Goal: Task Accomplishment & Management: Manage account settings

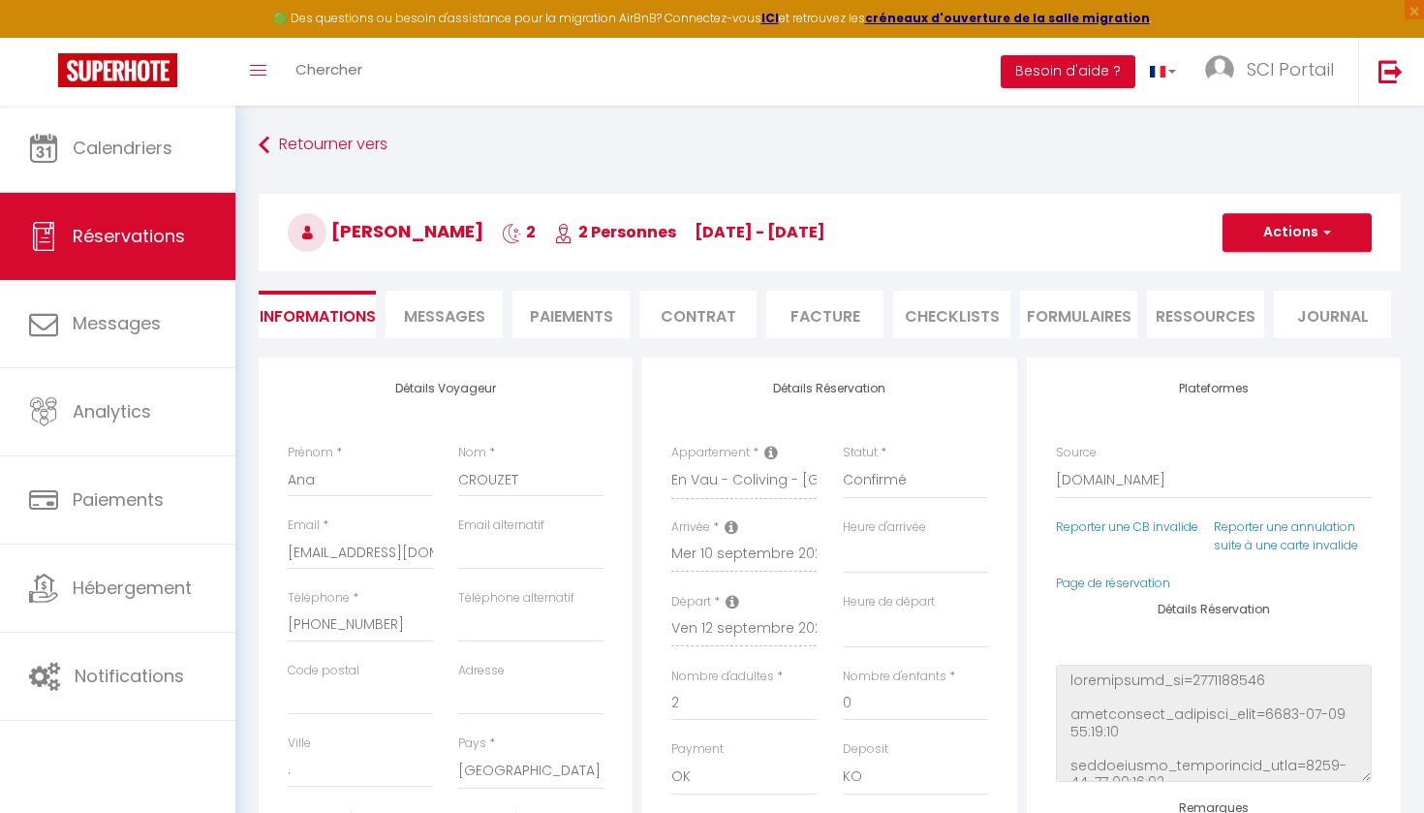
select select "12351"
select select
select select "14"
select select "2"
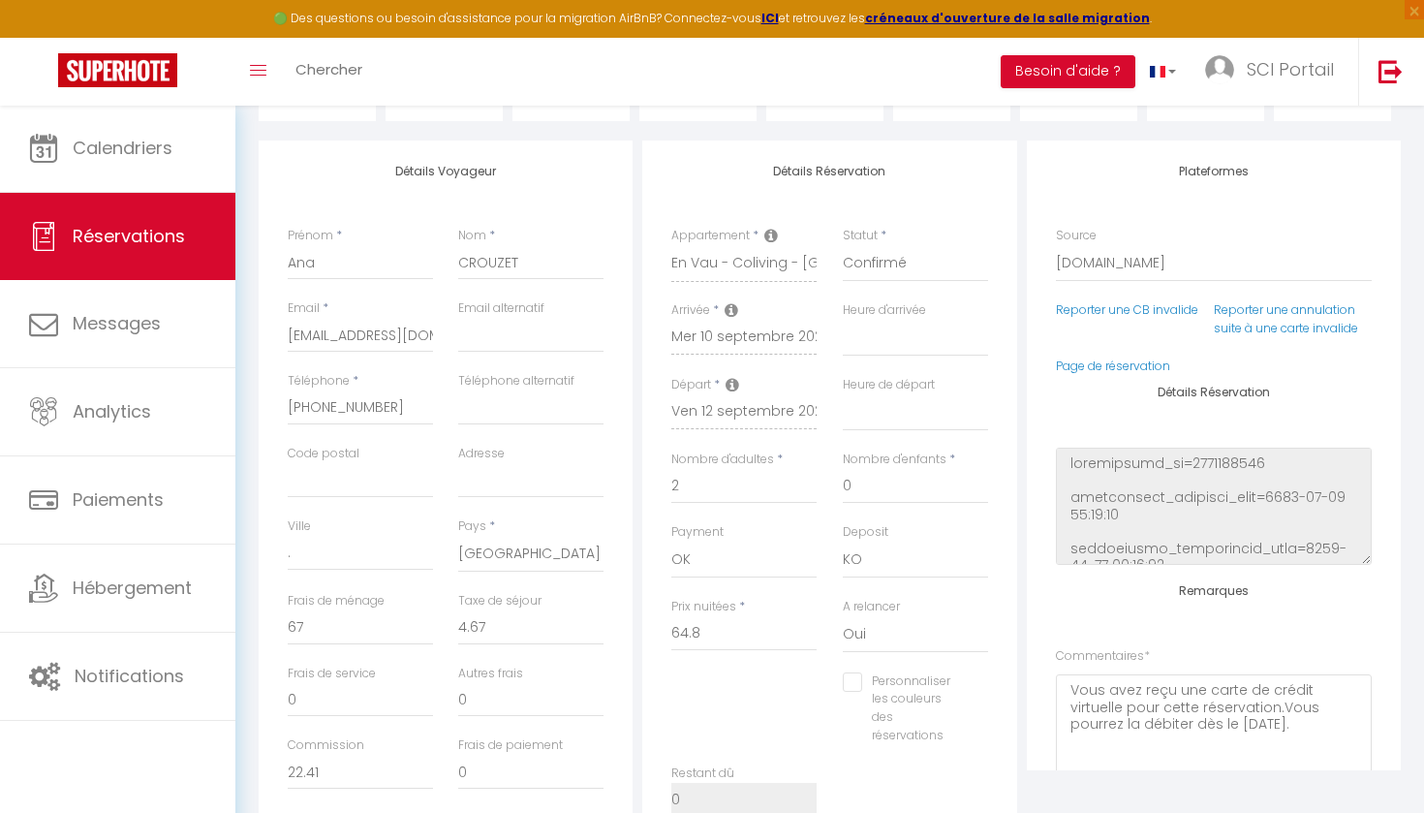
scroll to position [218, 0]
click at [1114, 360] on link "Page de réservation" at bounding box center [1113, 364] width 114 height 16
select select
checkbox input "false"
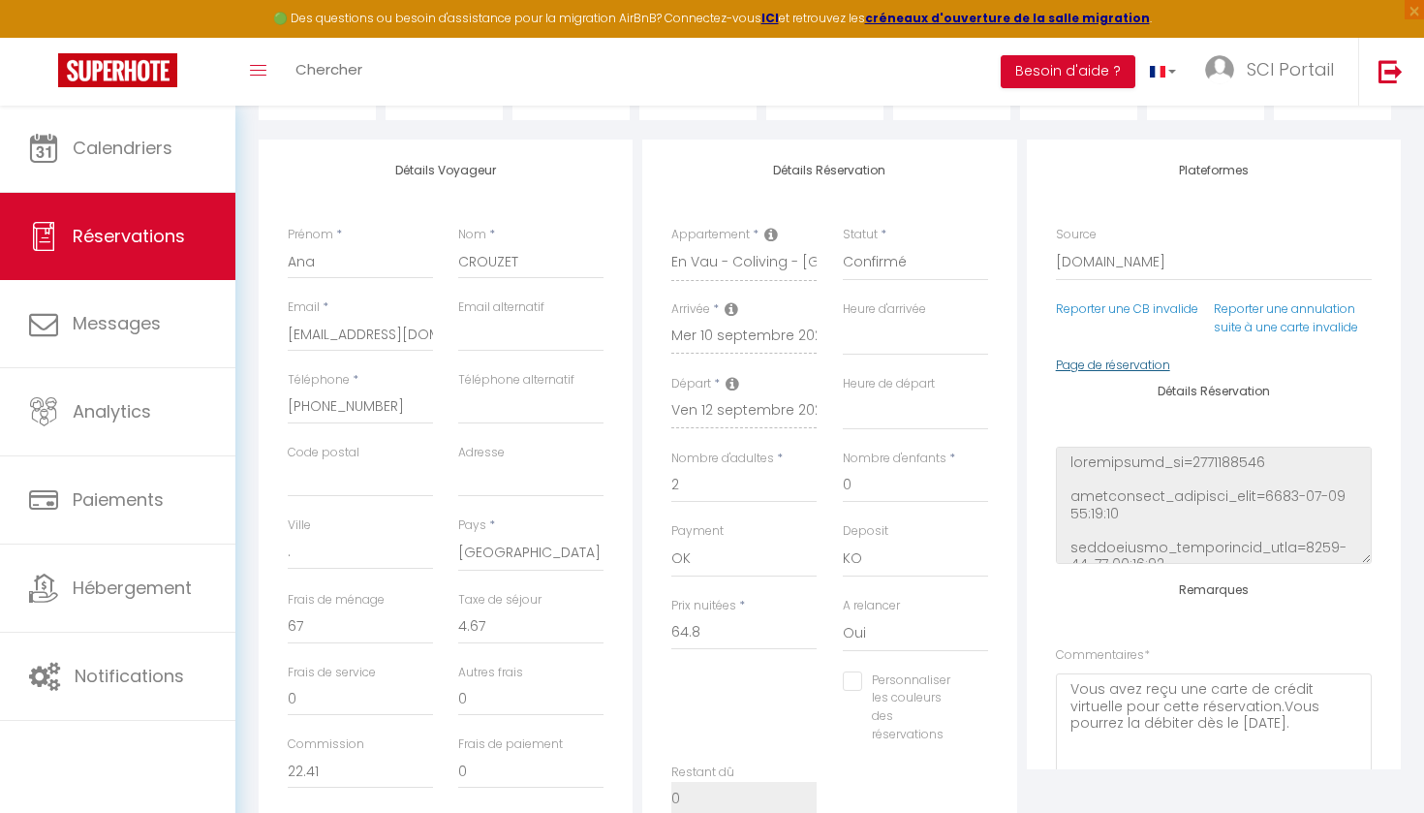
select select
checkbox input "false"
select select
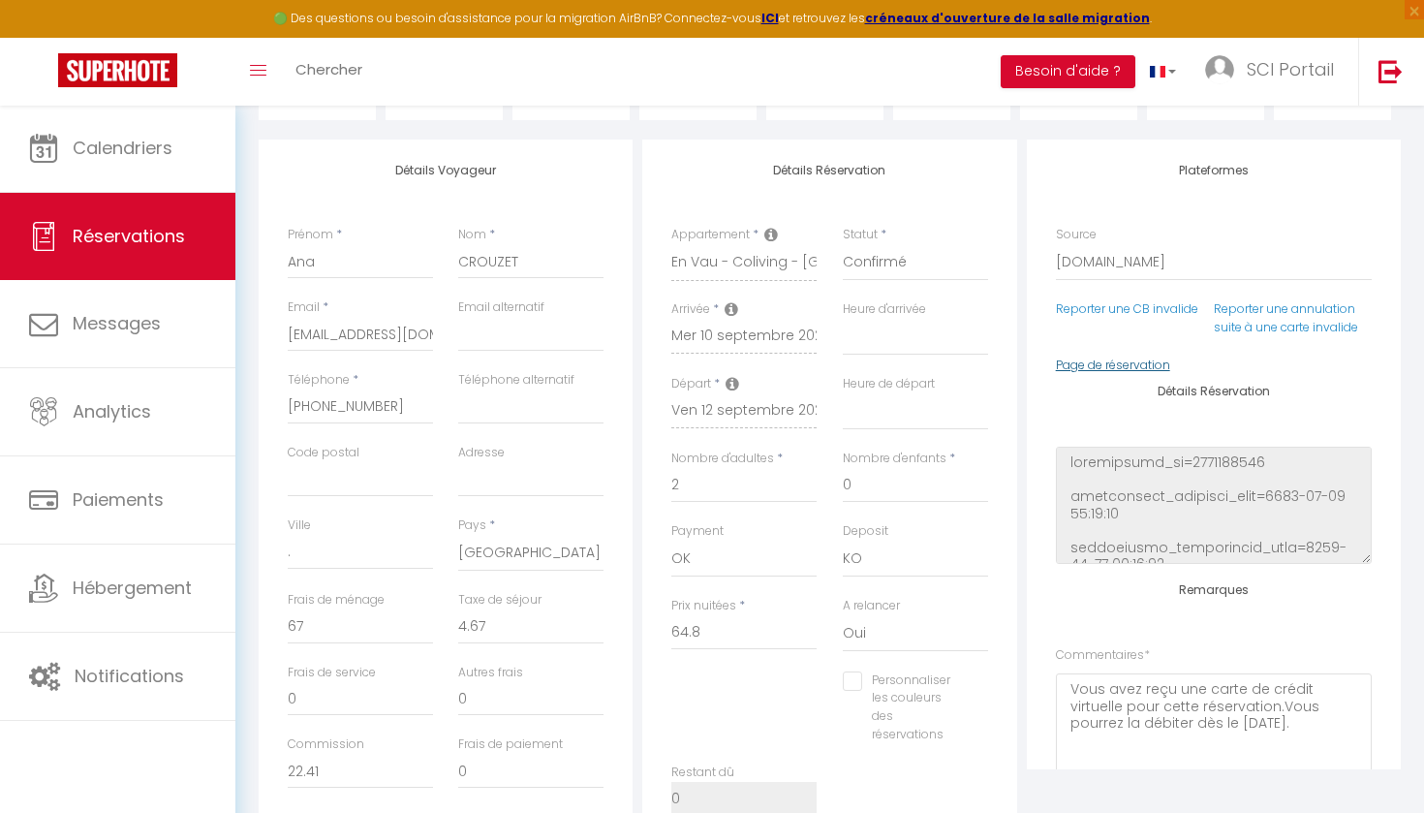
checkbox input "false"
select select
checkbox input "false"
drag, startPoint x: 291, startPoint y: 331, endPoint x: 476, endPoint y: 333, distance: 185.0
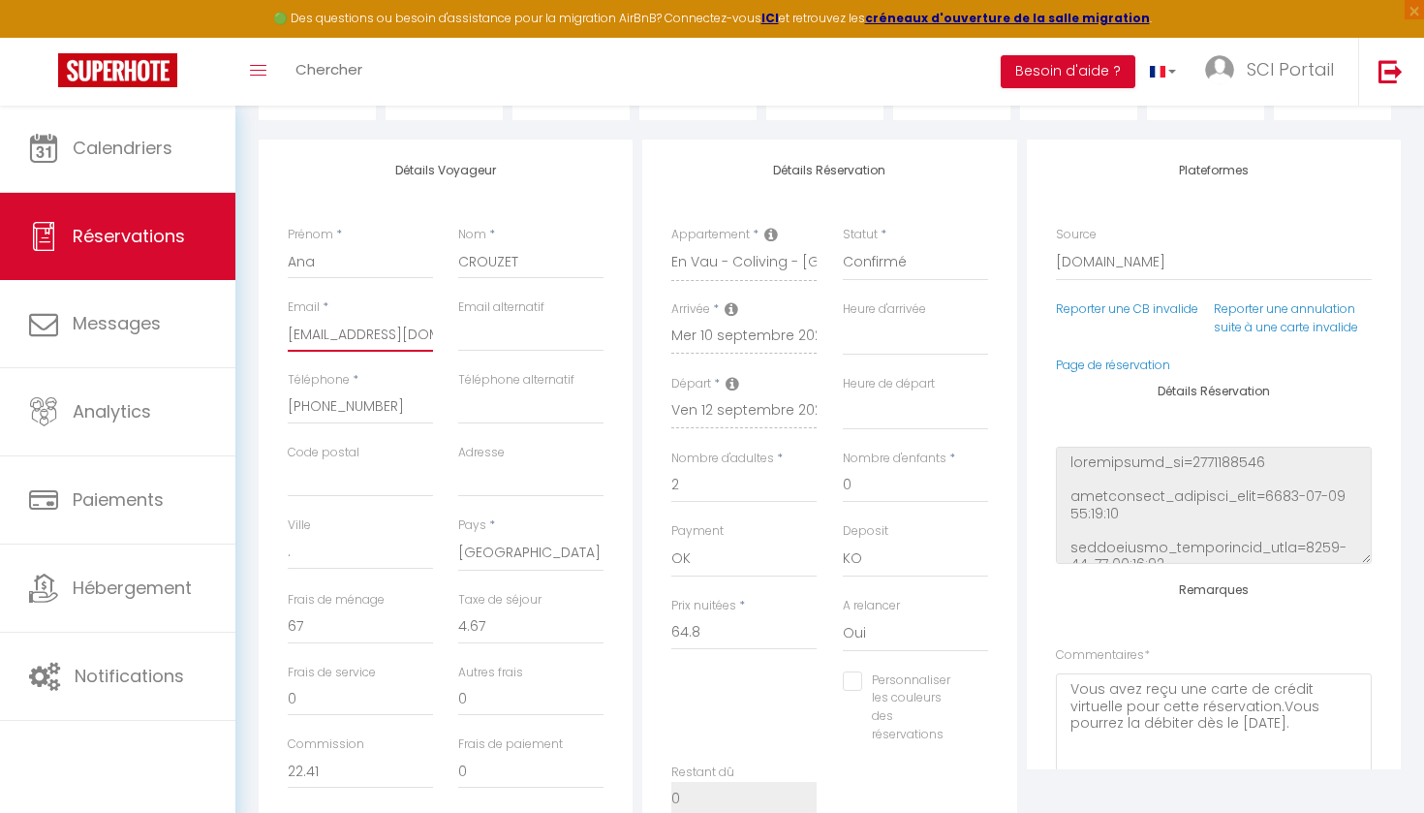
select select
checkbox input "false"
select select
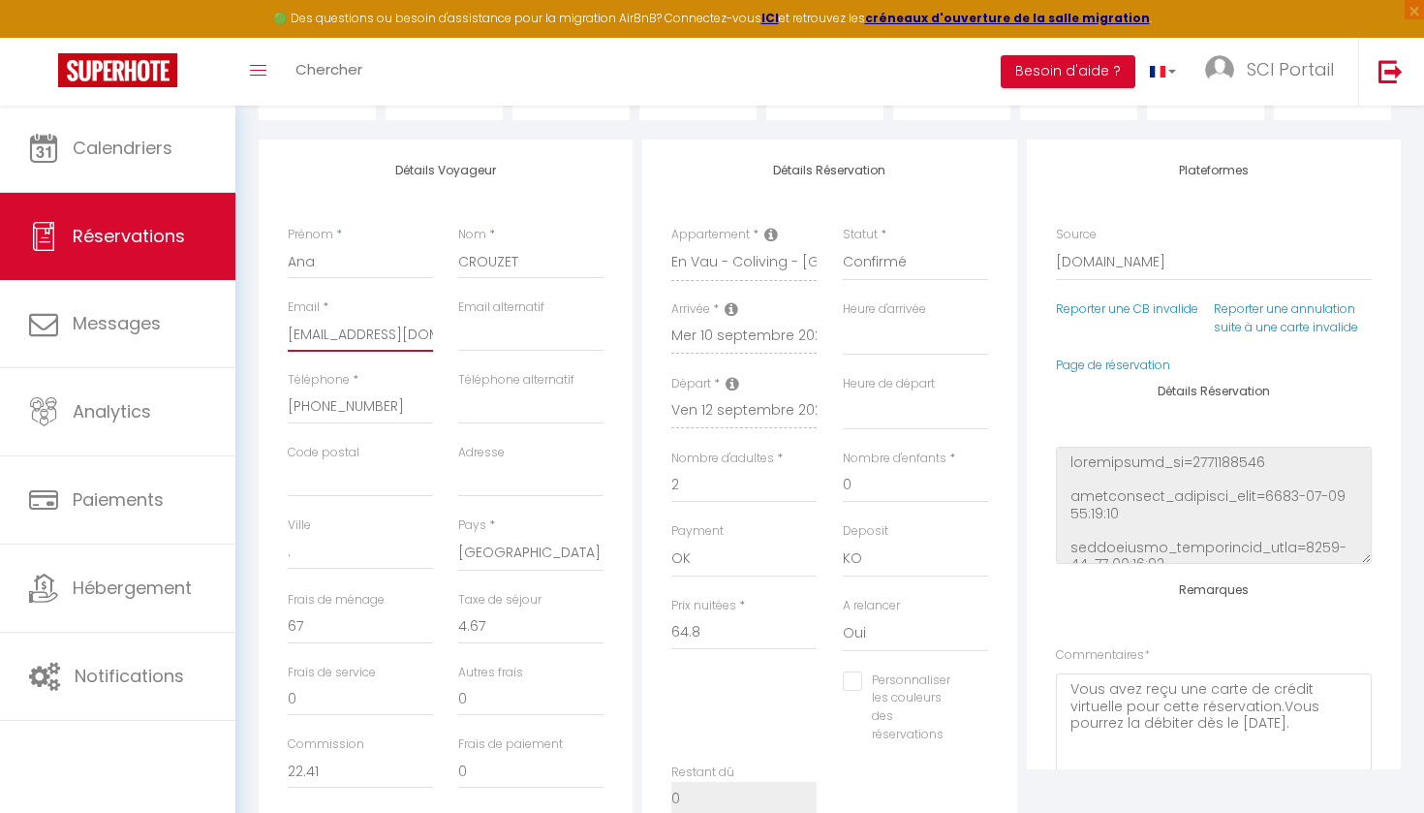
checkbox input "false"
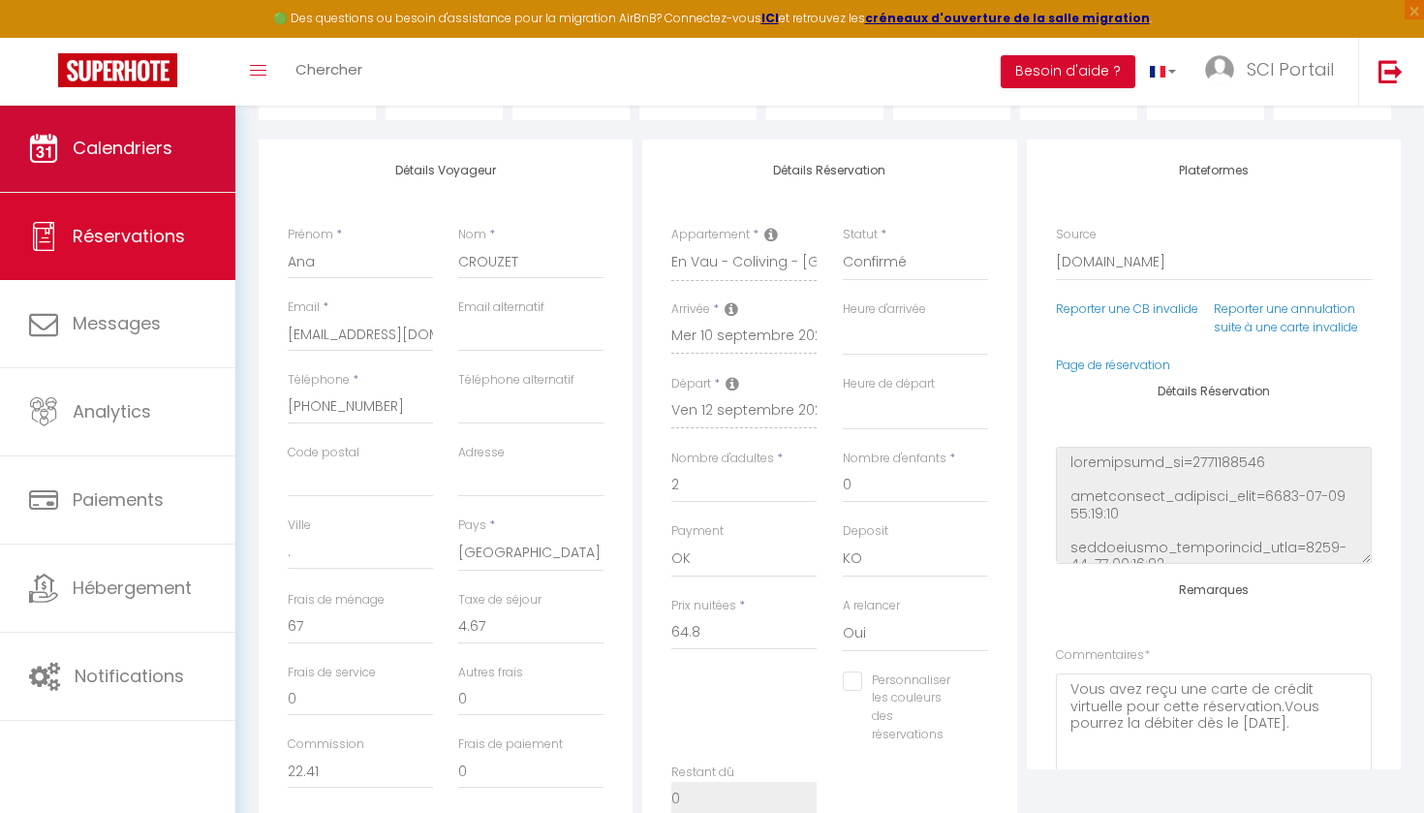
click at [151, 145] on span "Calendriers" at bounding box center [123, 148] width 100 height 24
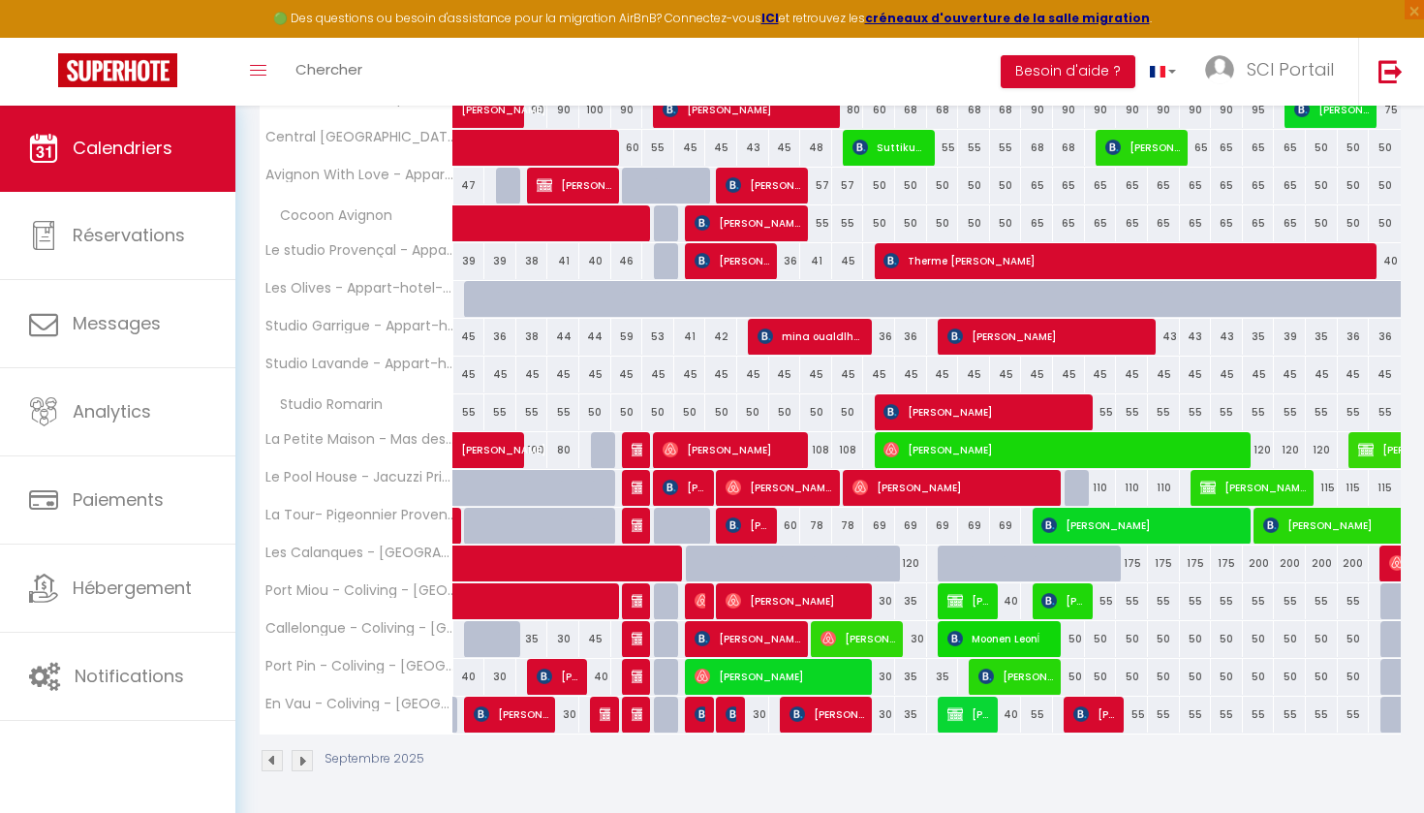
scroll to position [346, 0]
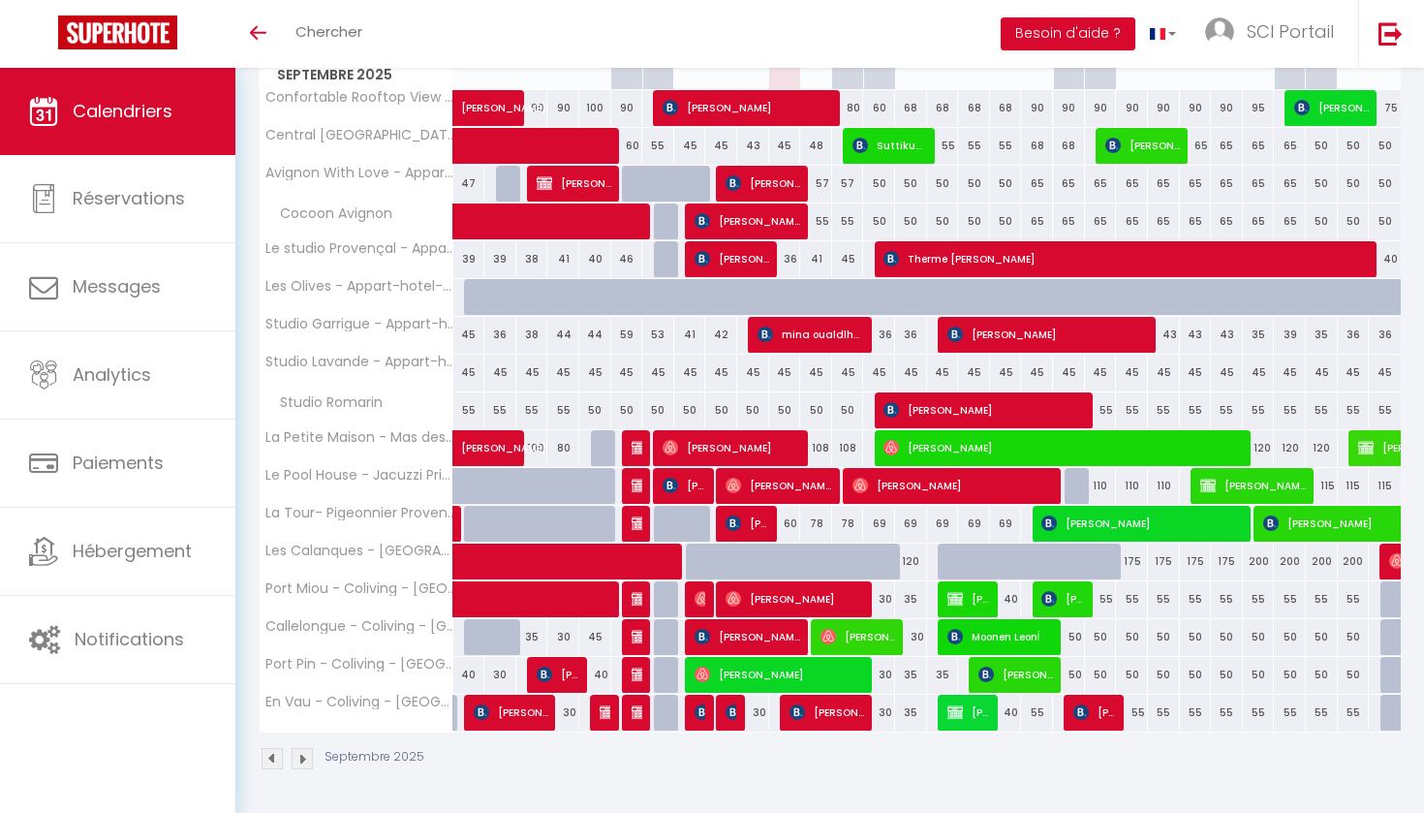
scroll to position [312, 0]
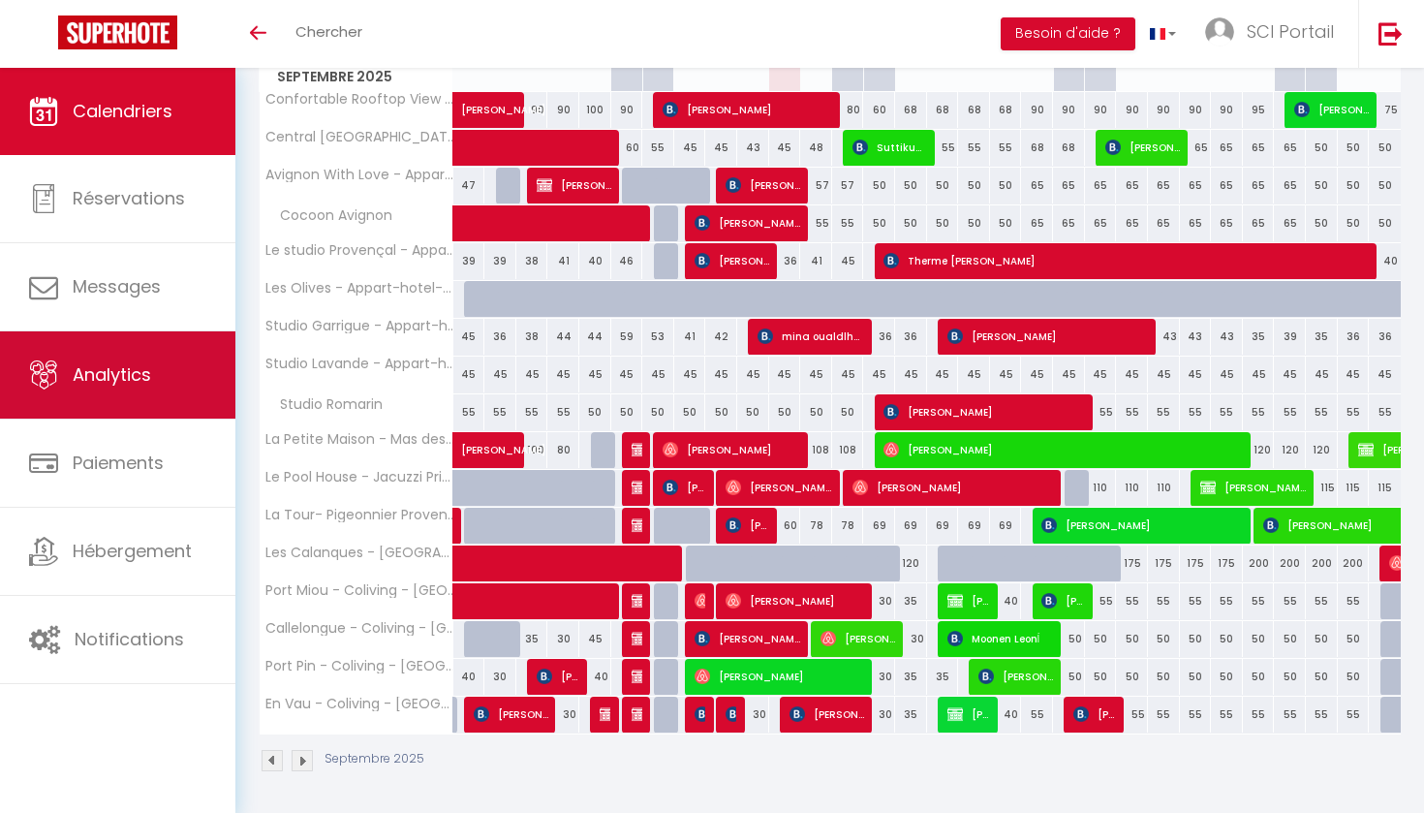
click at [120, 367] on span "Analytics" at bounding box center [112, 374] width 78 height 24
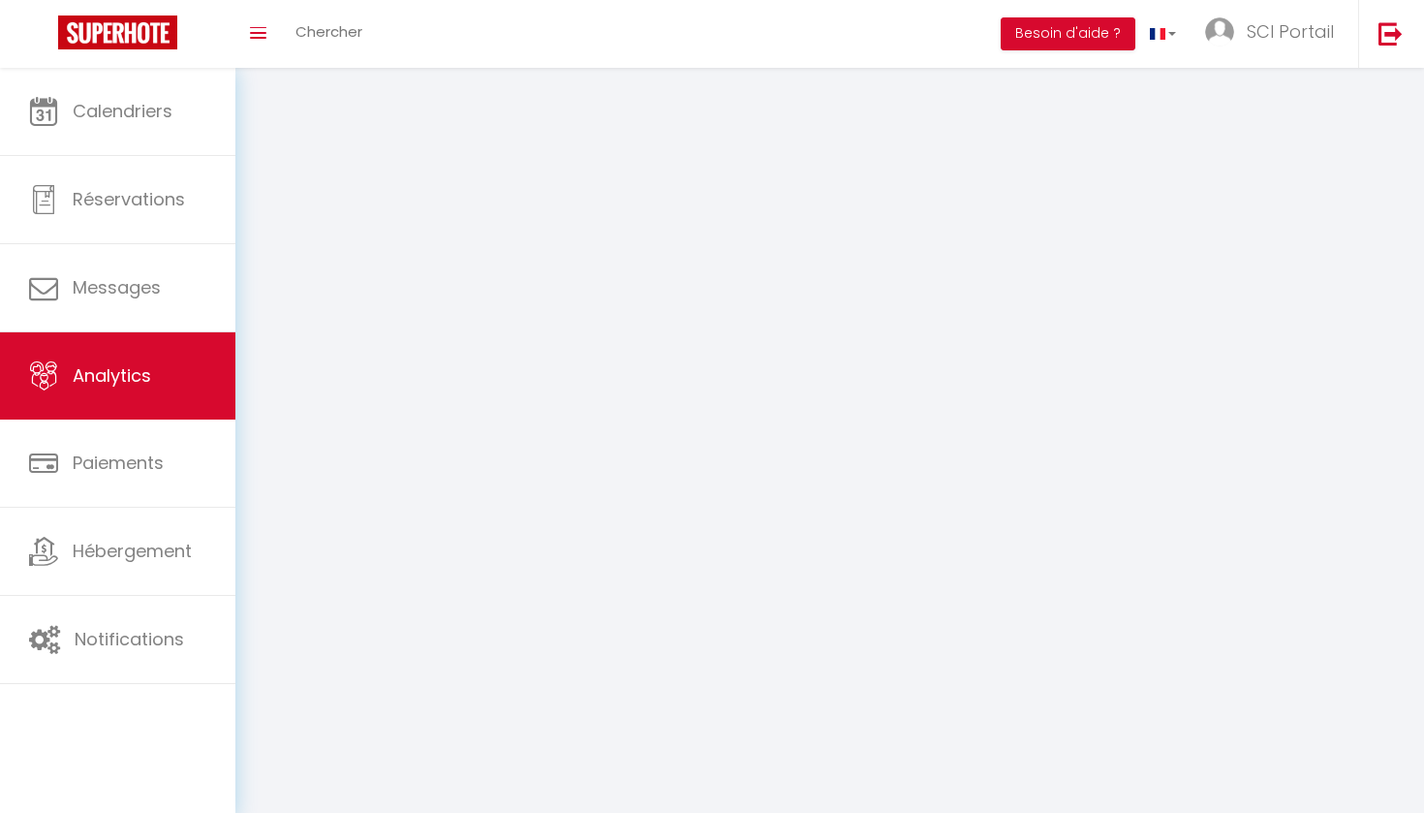
select select "2025"
select select "9"
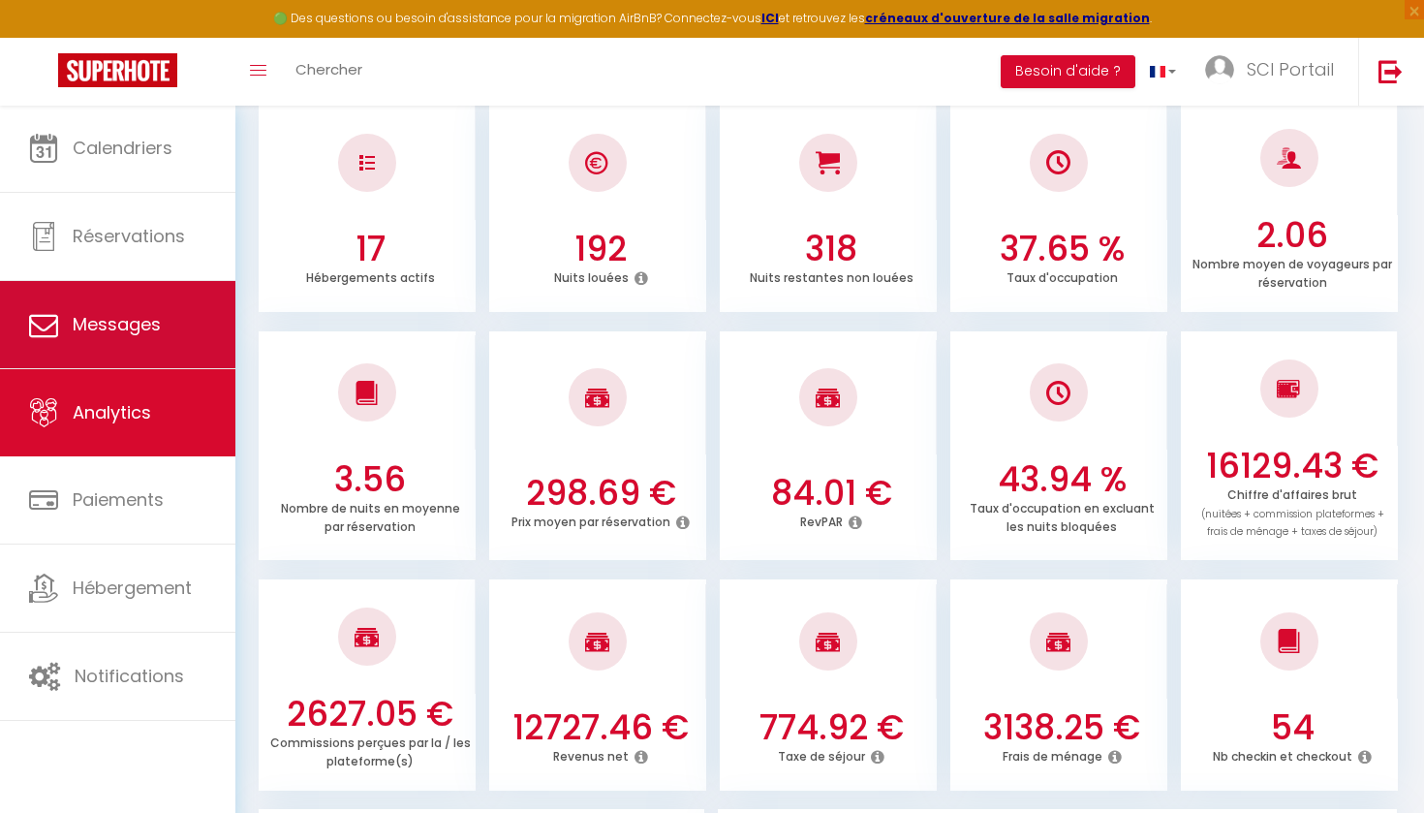
scroll to position [180, 0]
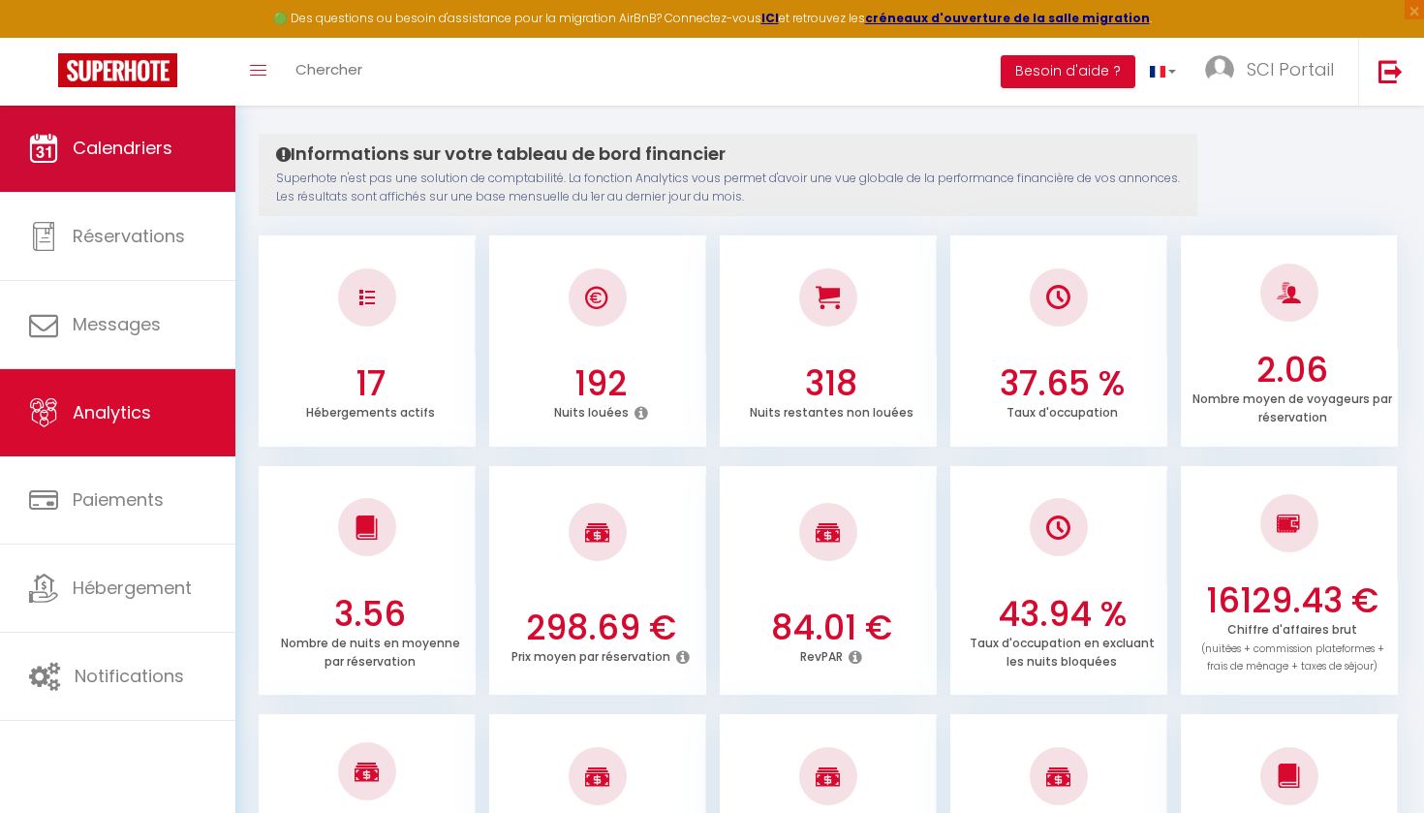
click at [97, 151] on span "Calendriers" at bounding box center [123, 148] width 100 height 24
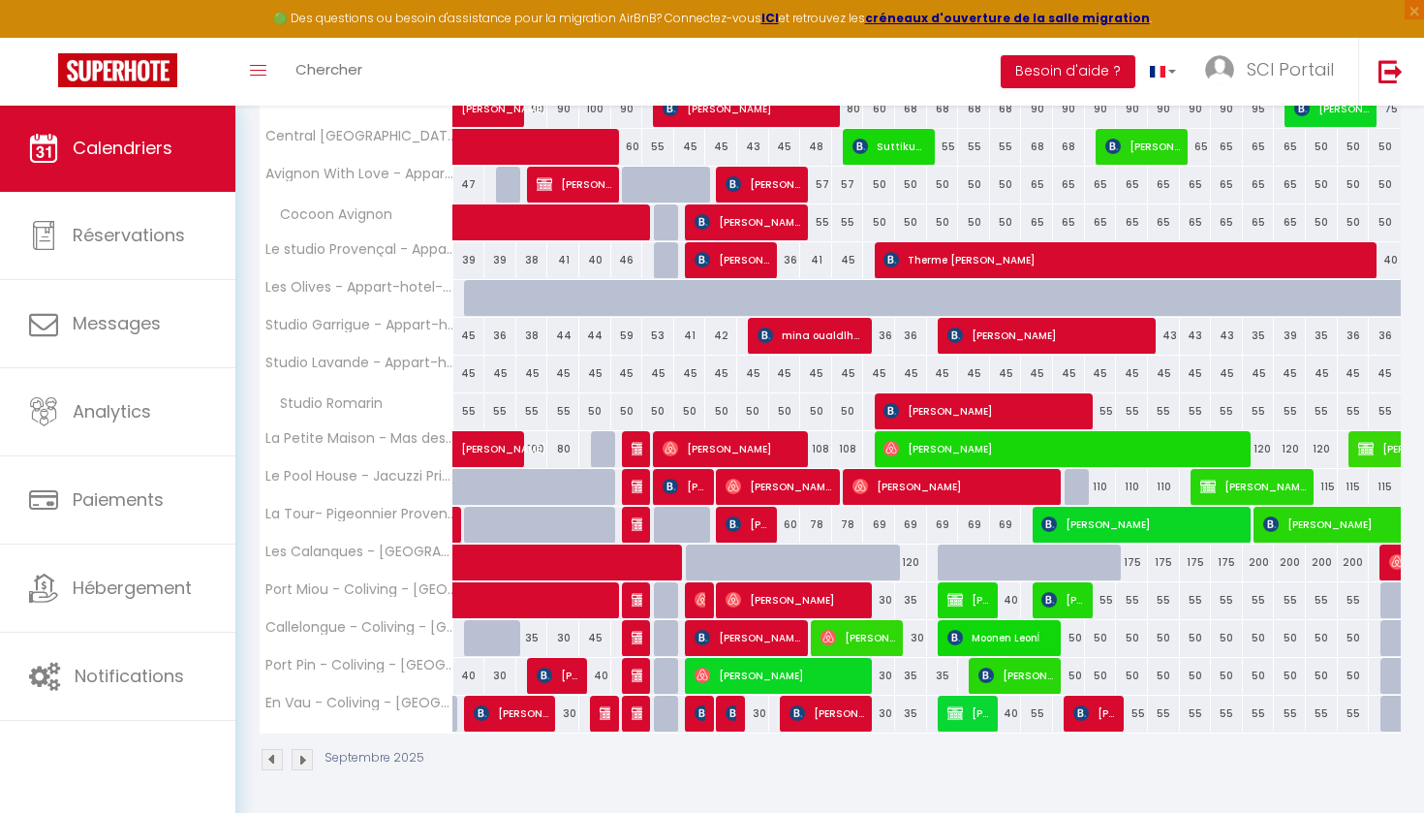
scroll to position [342, 0]
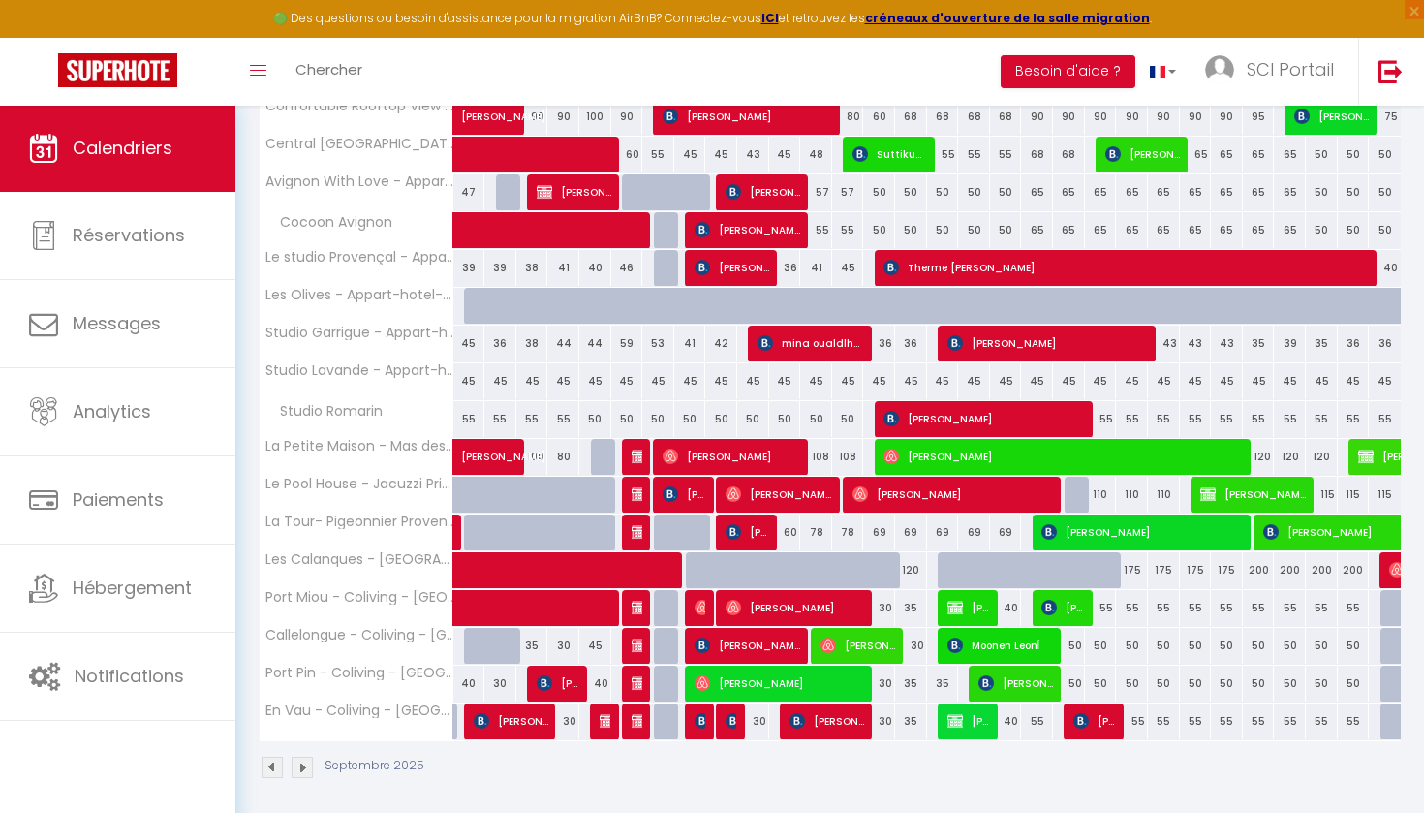
click at [726, 260] on span "[PERSON_NAME] RIFE" at bounding box center [732, 267] width 75 height 37
select select "OK"
select select "0"
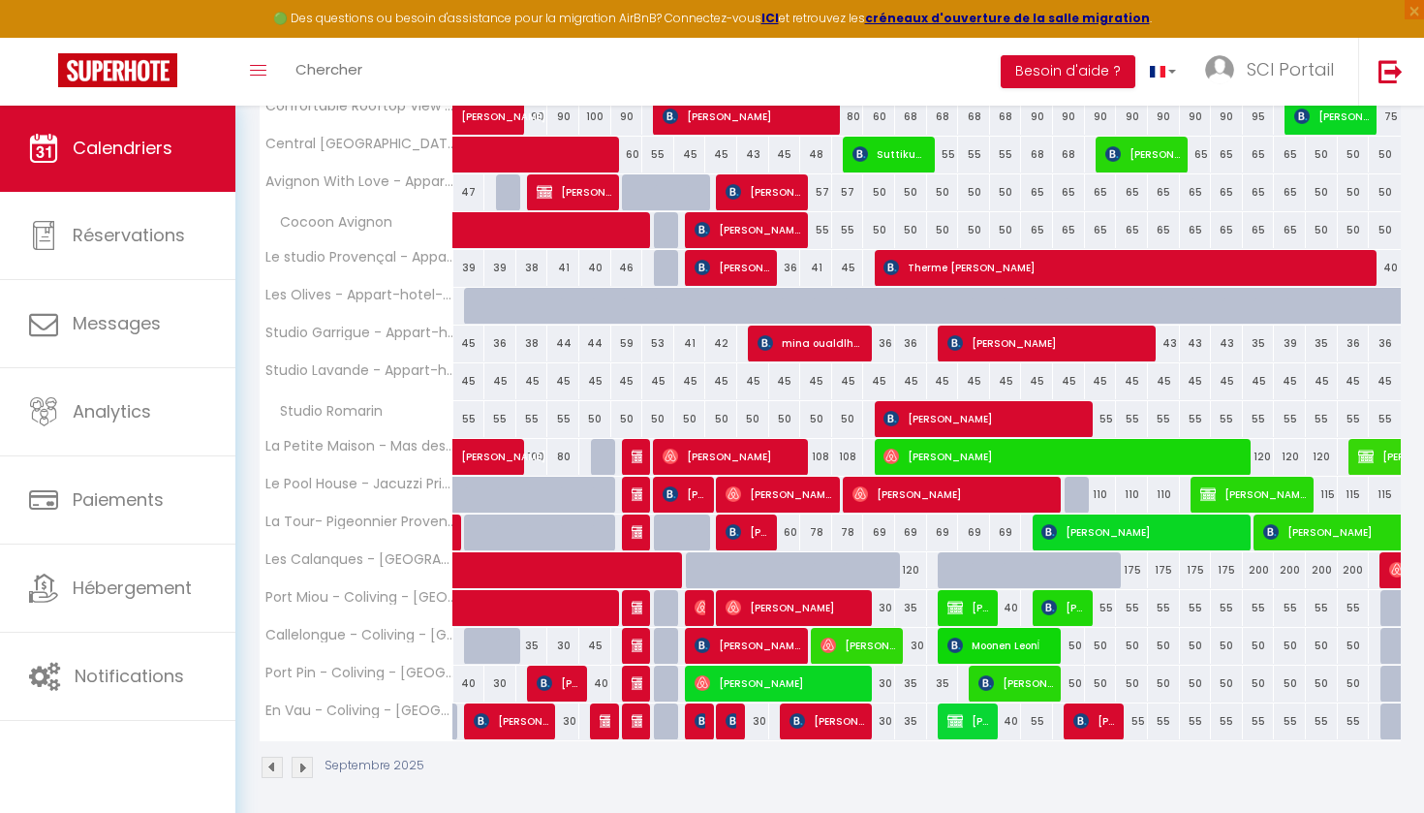
select select "1"
select select
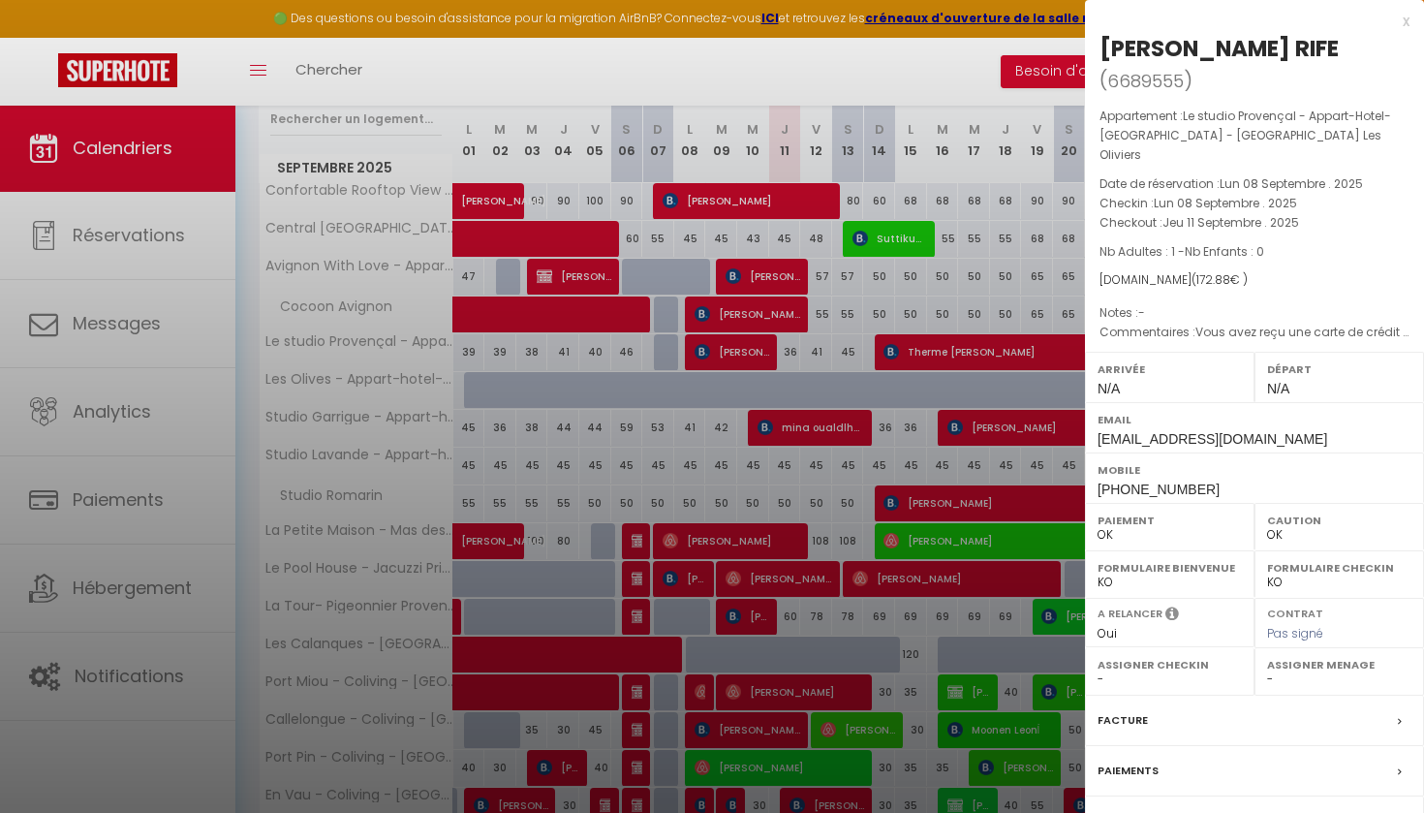
scroll to position [248, 0]
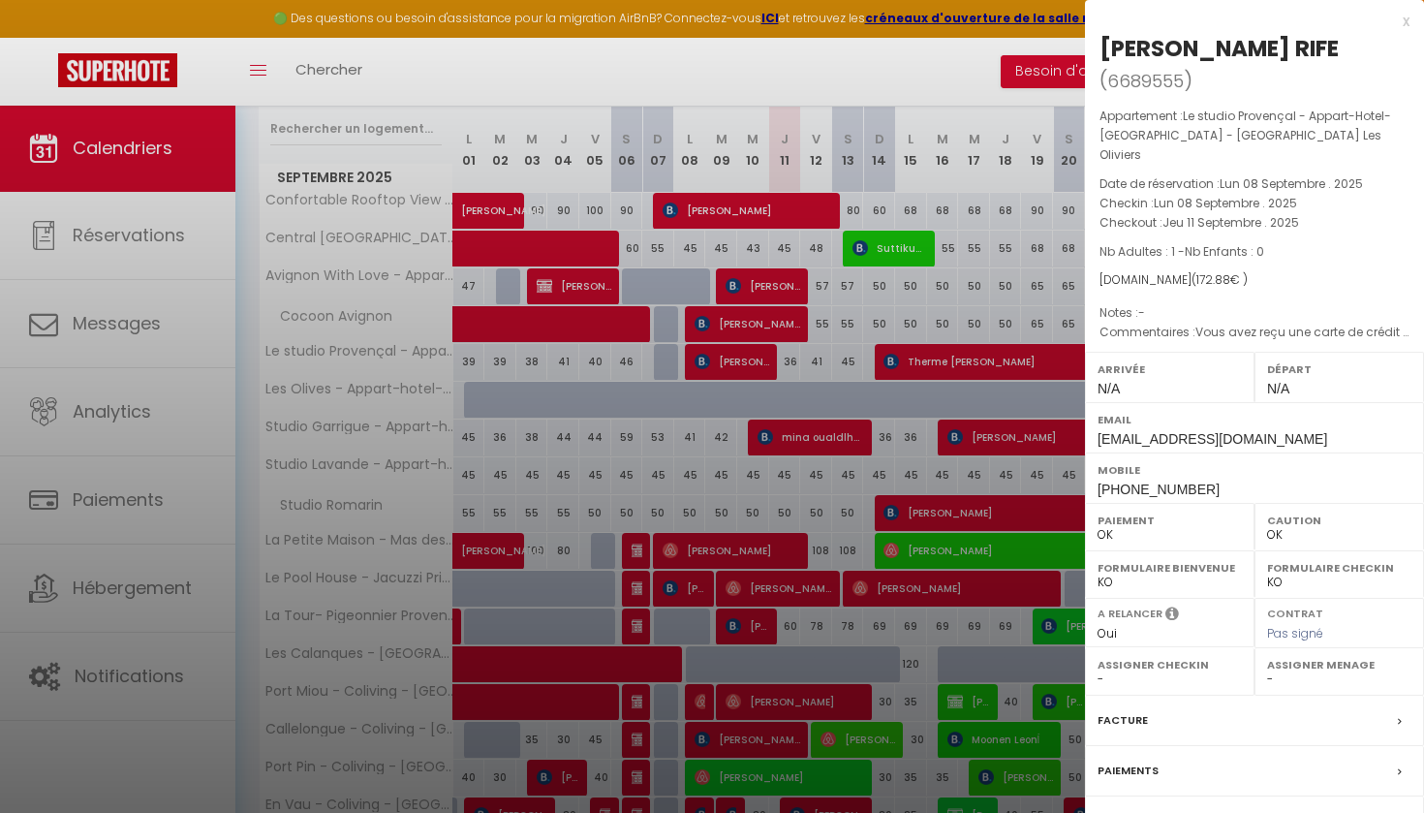
click at [1404, 19] on div "x" at bounding box center [1247, 21] width 325 height 23
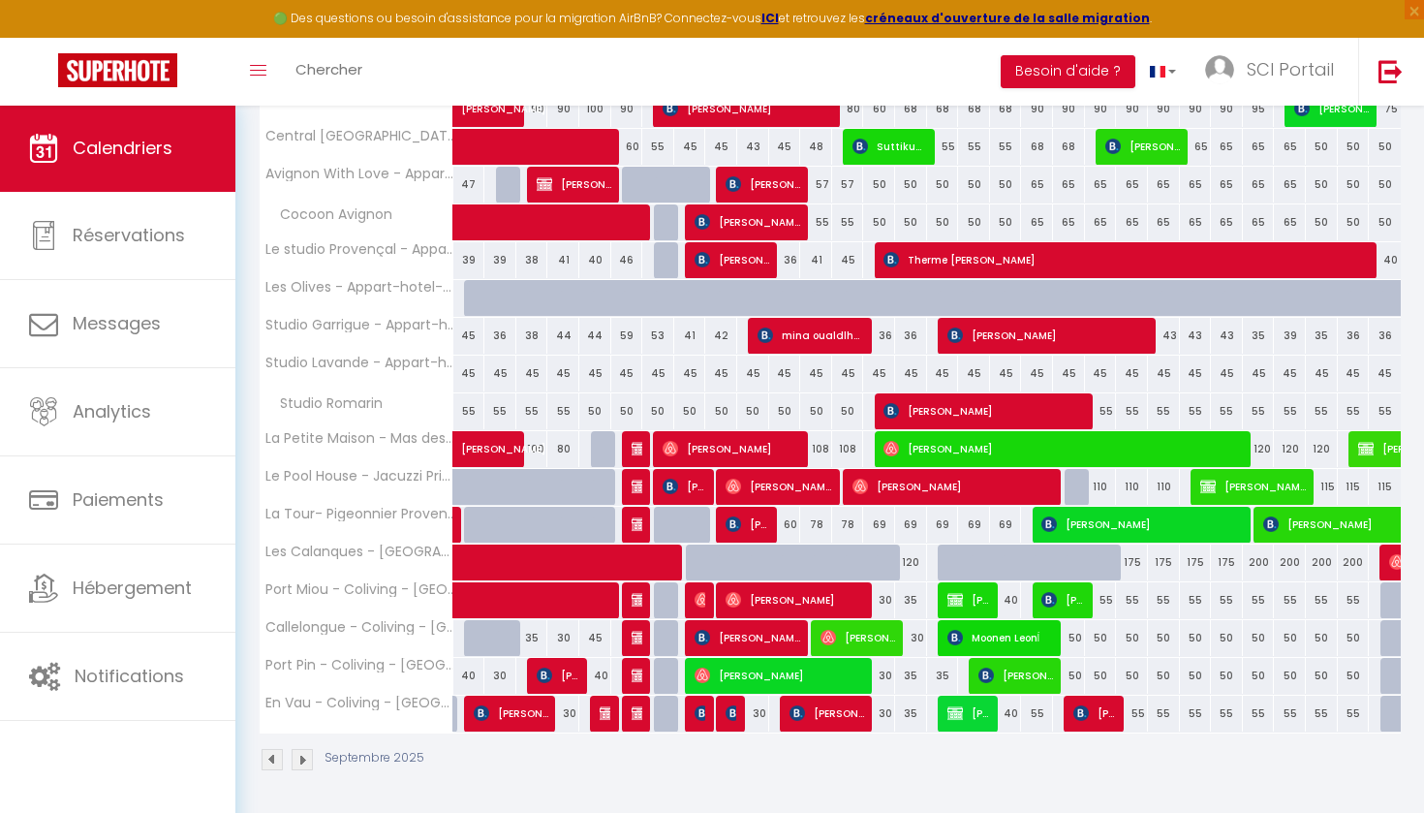
scroll to position [349, 0]
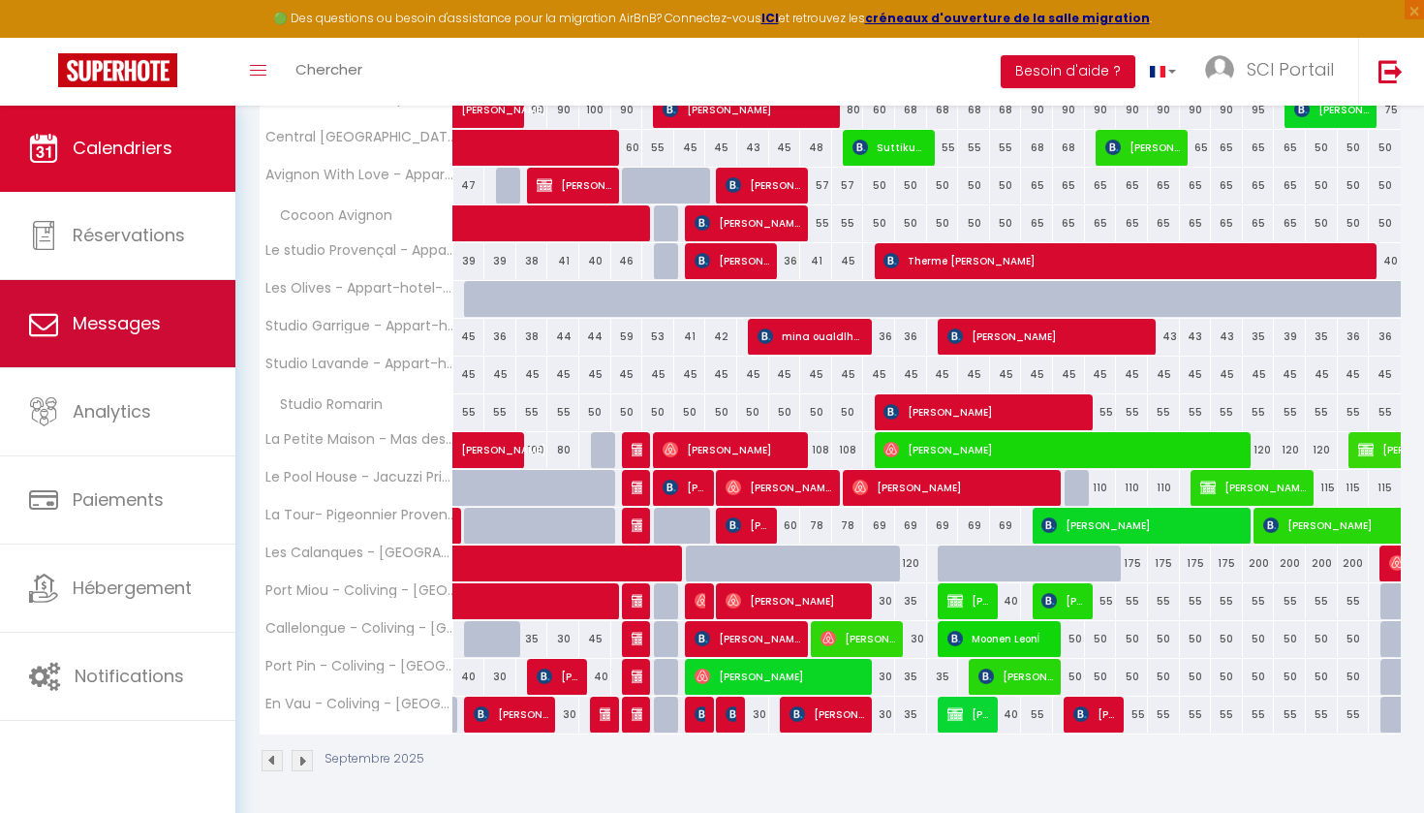
click at [94, 319] on span "Messages" at bounding box center [117, 323] width 88 height 24
select select "message"
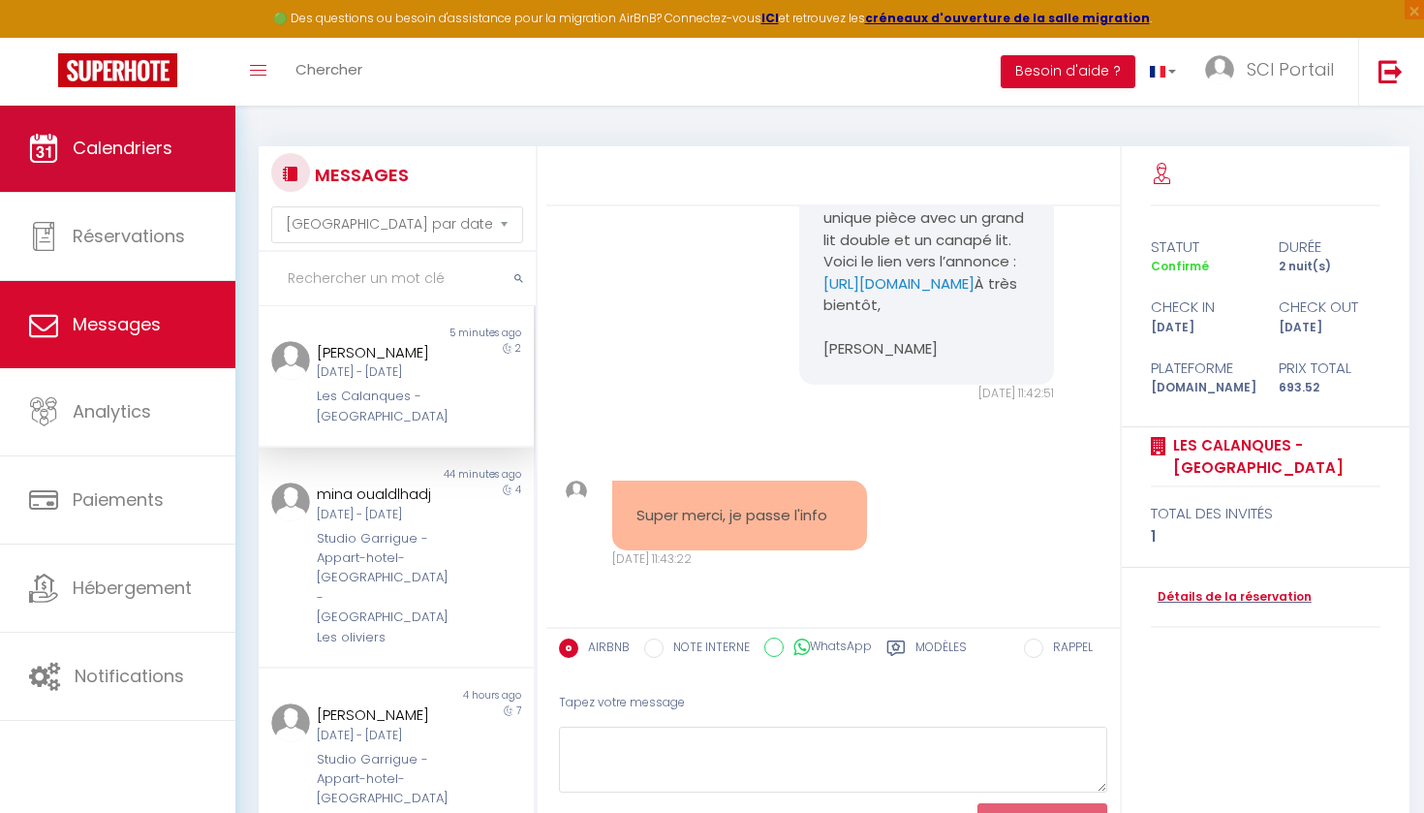
click at [142, 150] on span "Calendriers" at bounding box center [123, 148] width 100 height 24
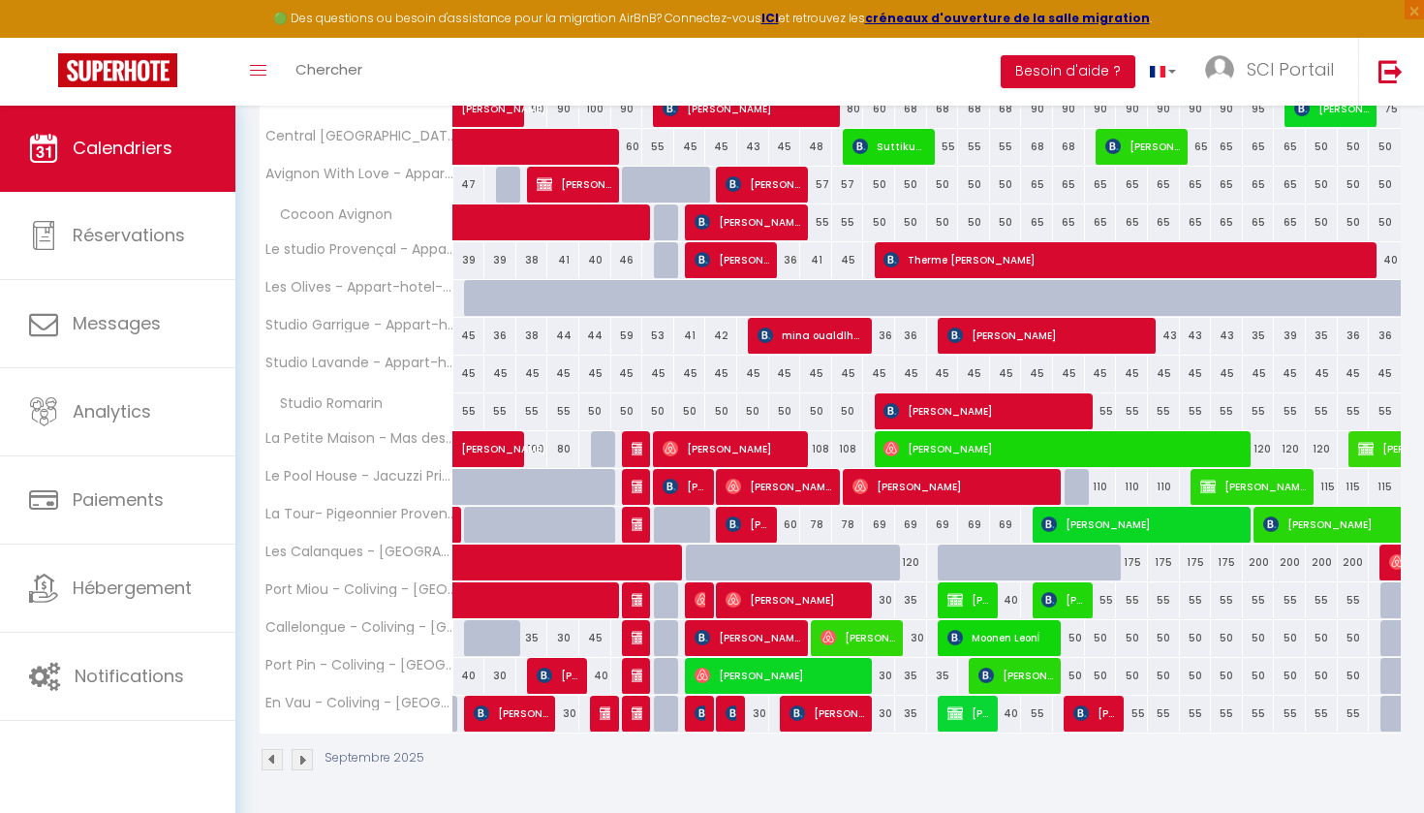
scroll to position [349, 0]
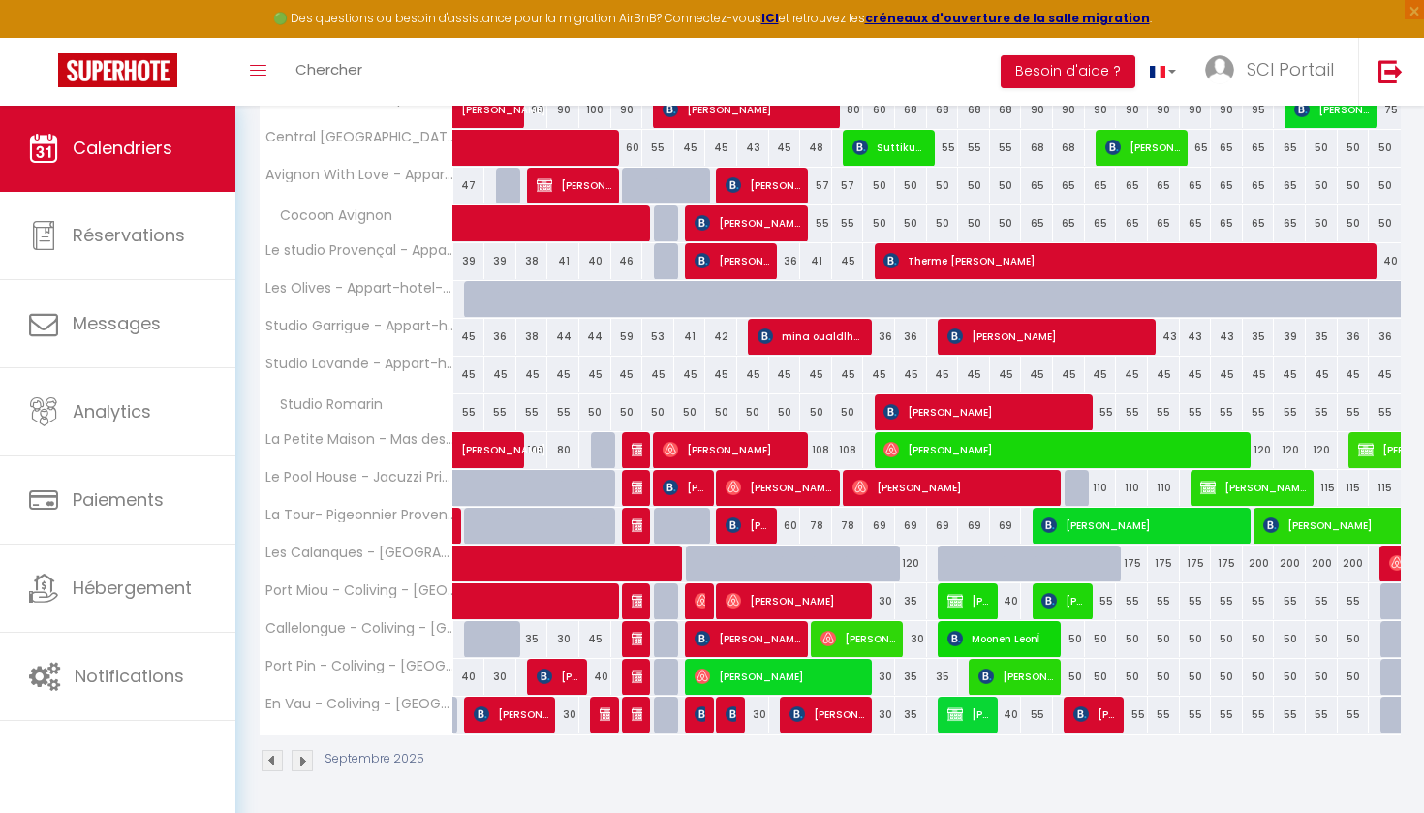
click at [301, 753] on img at bounding box center [302, 760] width 21 height 21
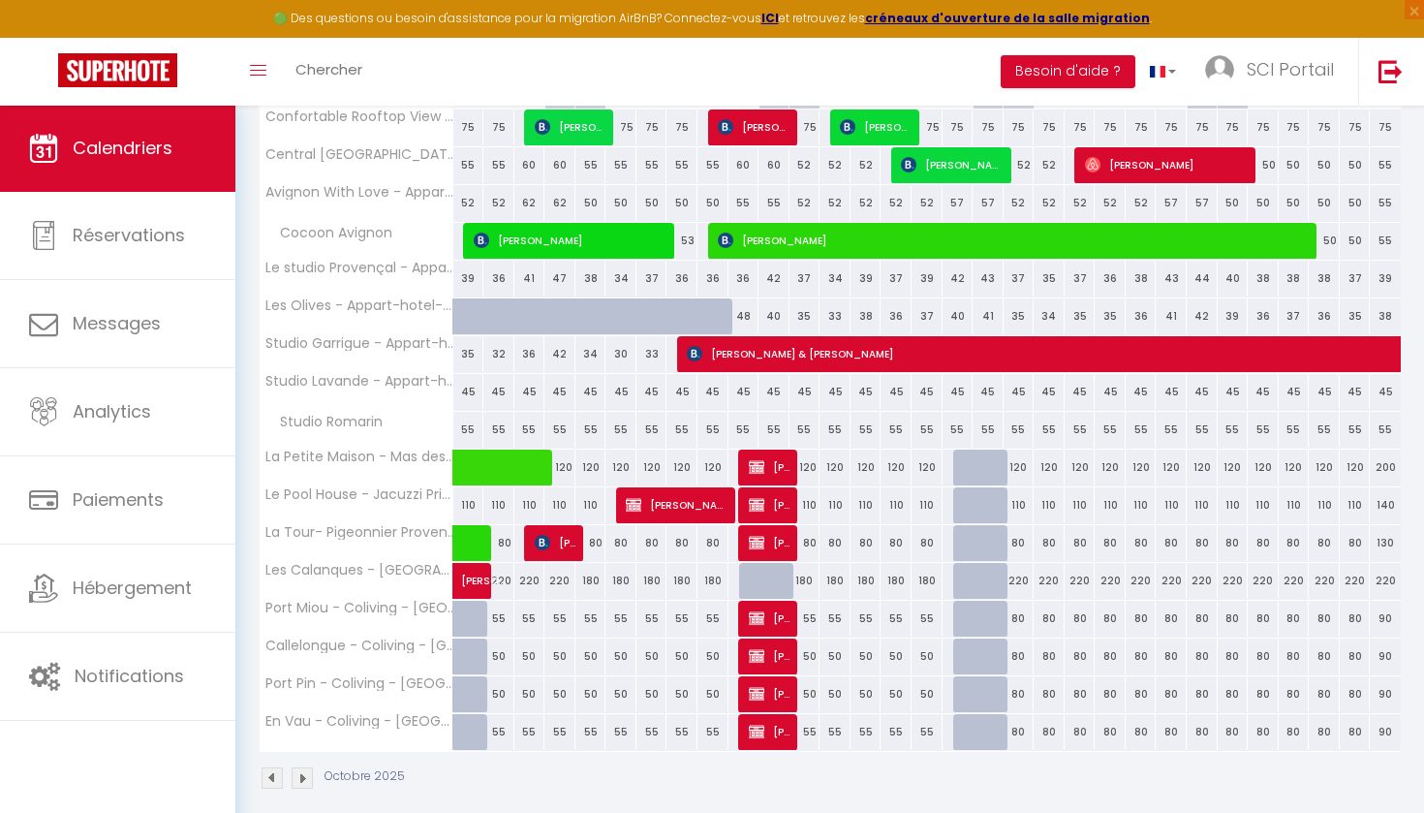
scroll to position [327, 0]
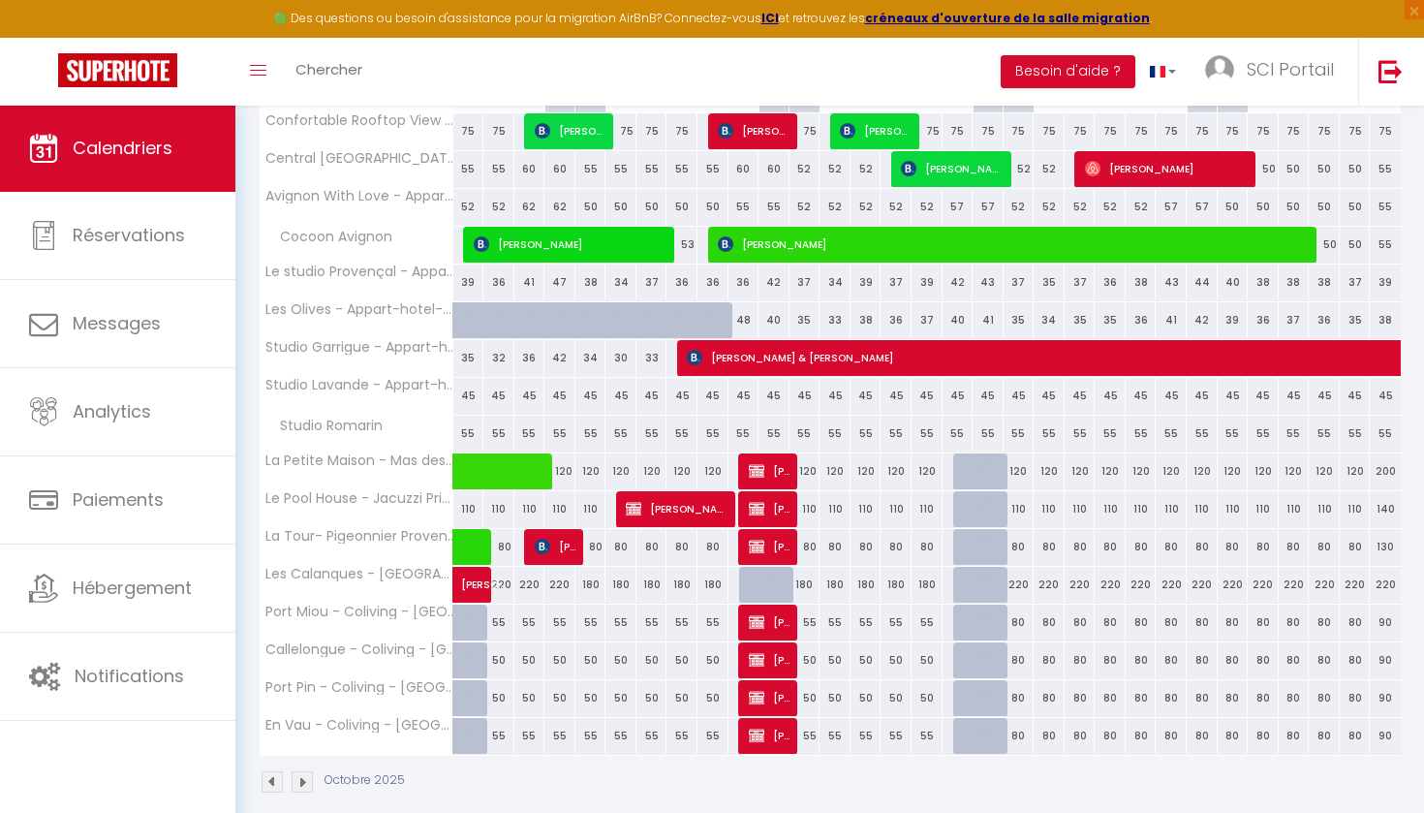
click at [678, 501] on span "[PERSON_NAME]" at bounding box center [678, 508] width 104 height 37
select select "OK"
select select "KO"
select select "1"
select select "0"
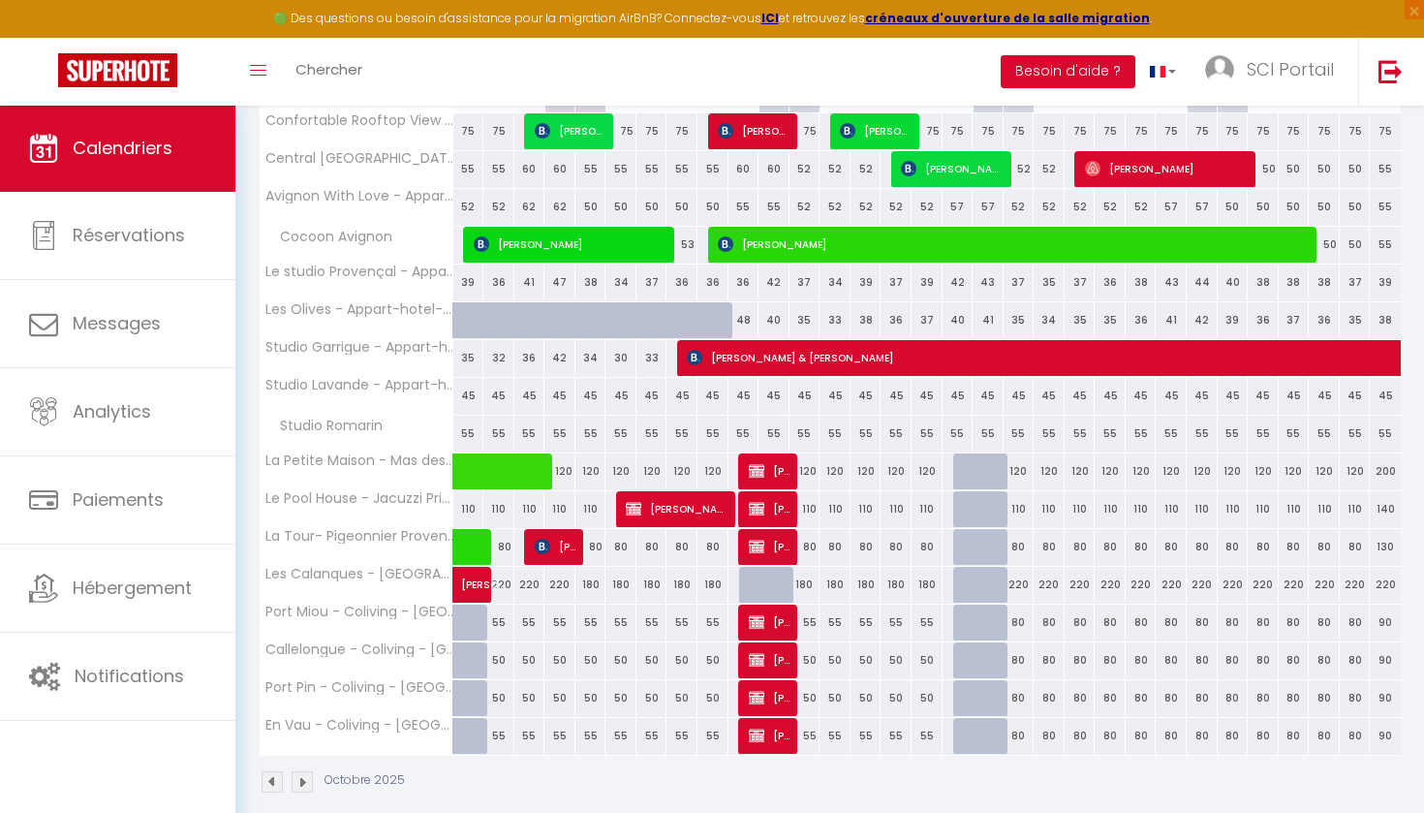
select select "1"
select select
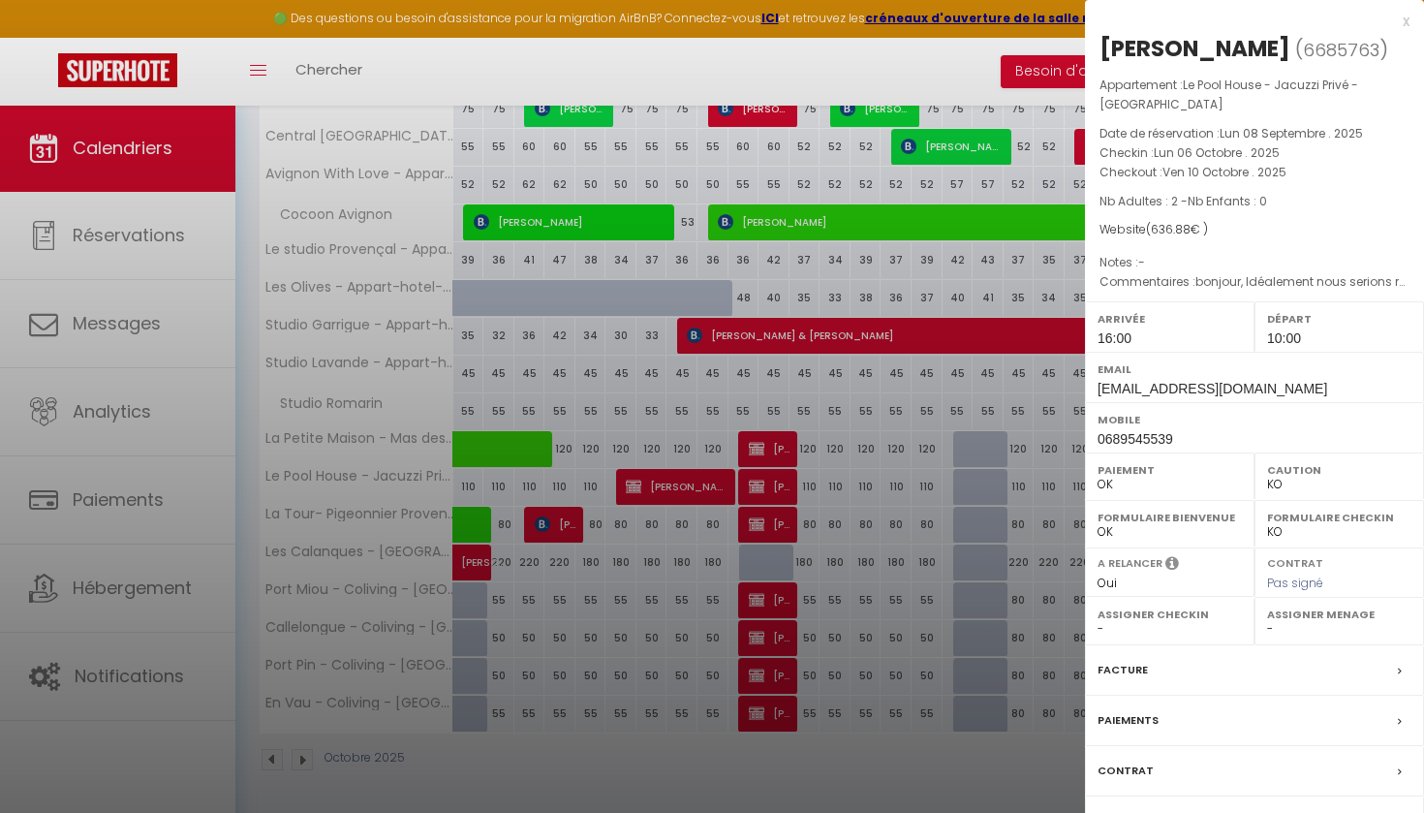
scroll to position [349, 0]
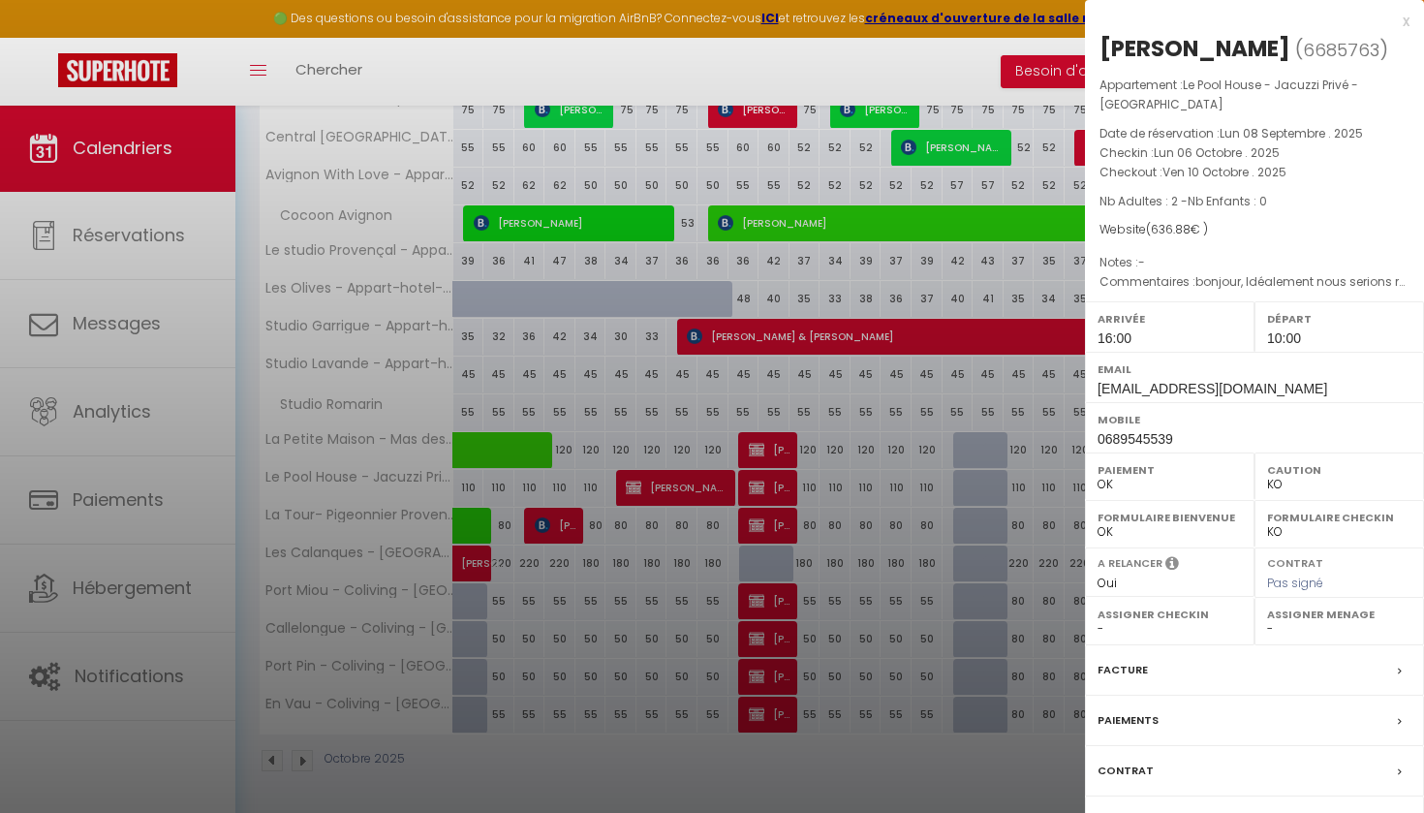
click at [1143, 789] on div "Contrat" at bounding box center [1254, 771] width 339 height 50
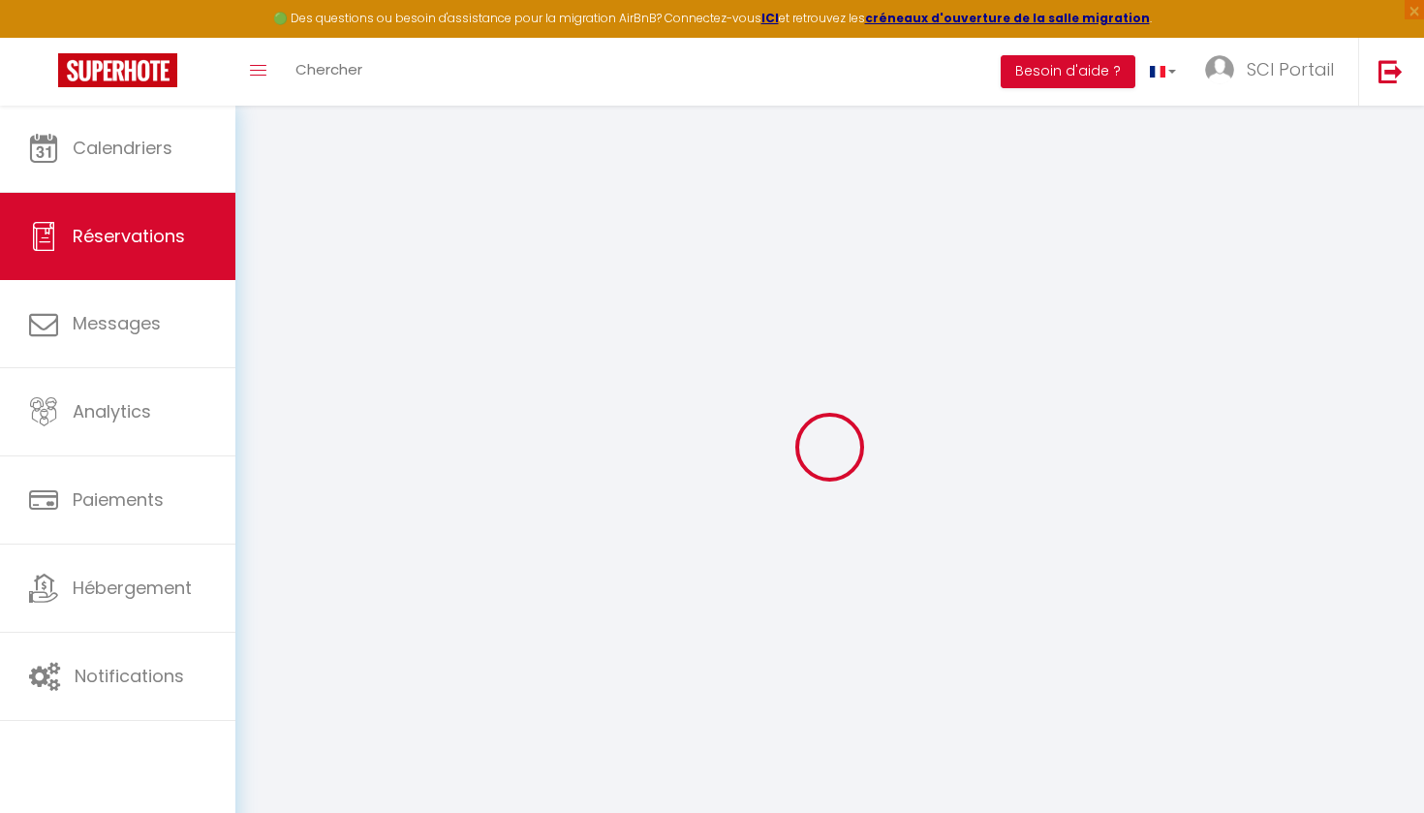
select select
checkbox input "false"
select select
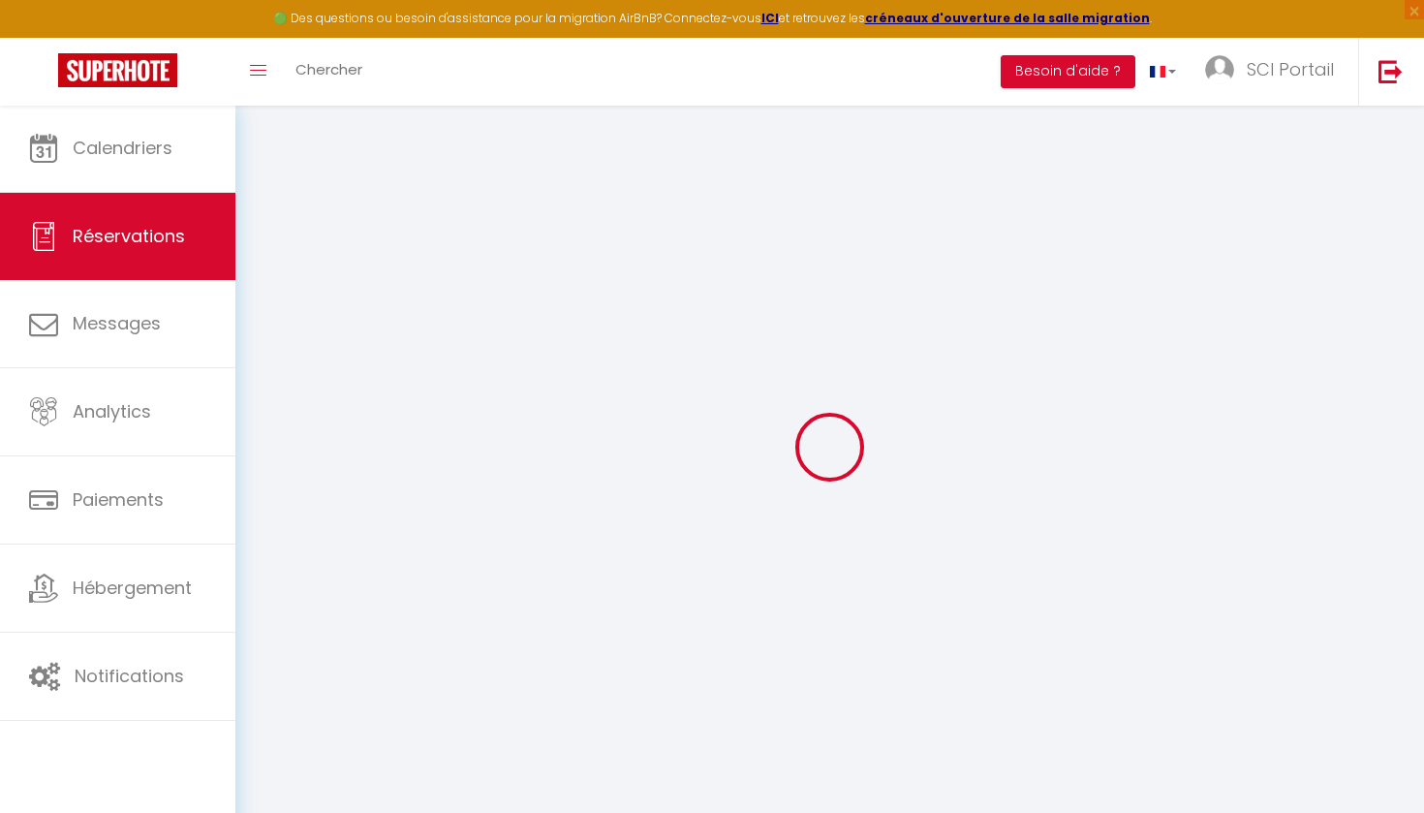
checkbox input "false"
select select
checkbox input "false"
type textarea "bonjour, Idéalement nous serions restés sur place une nuit de plus mais tout a …"
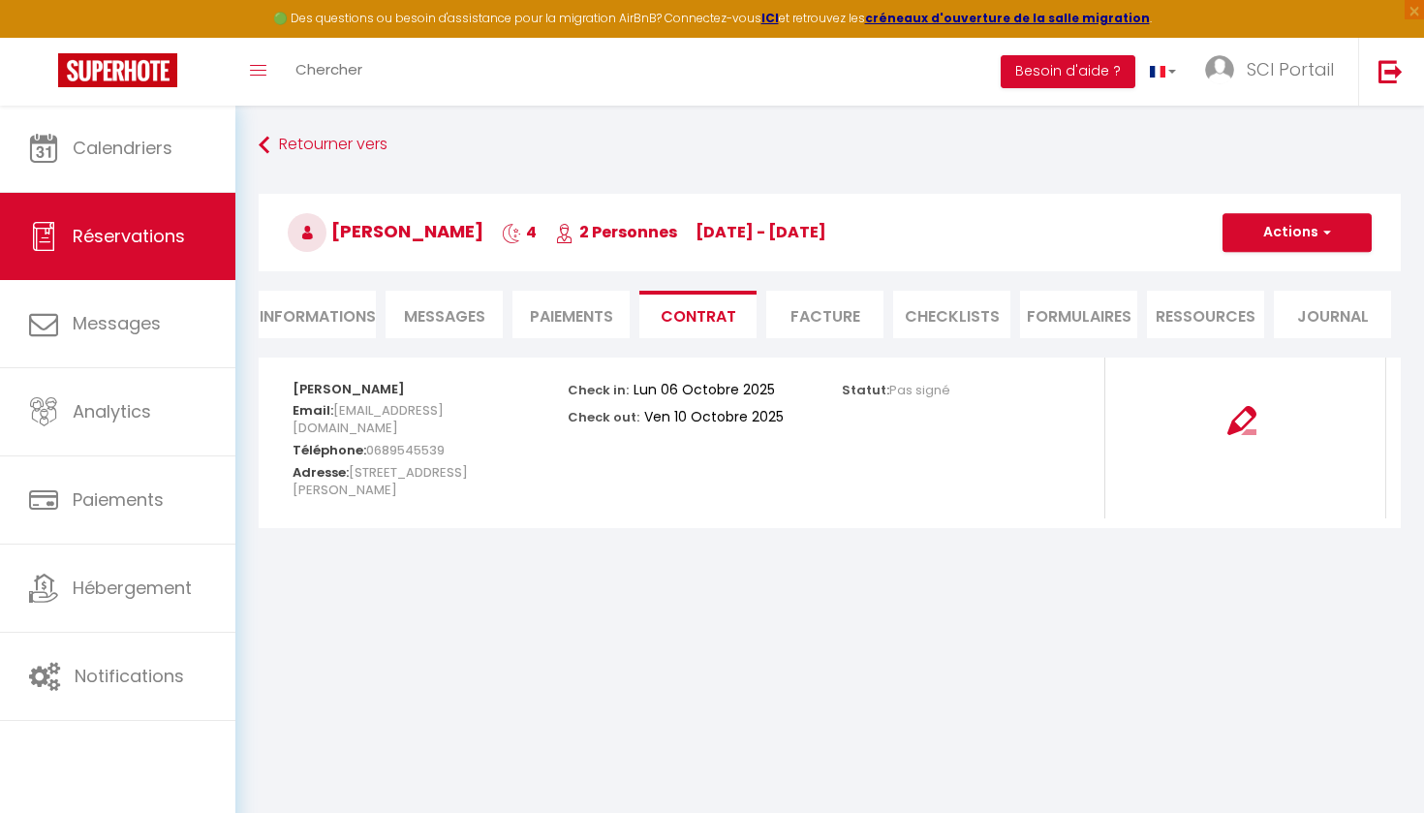
click at [310, 303] on li "Informations" at bounding box center [317, 314] width 117 height 47
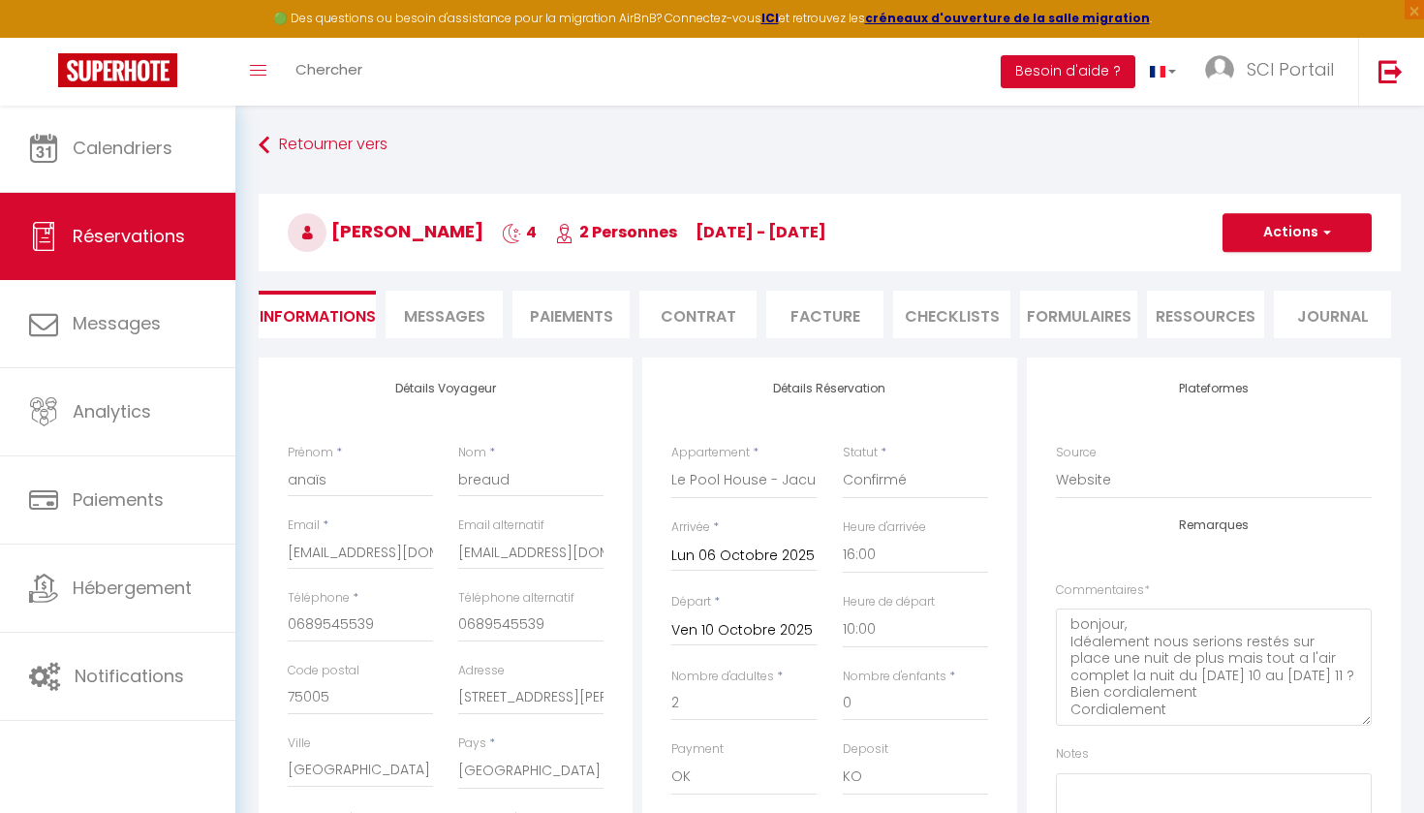
click at [424, 311] on span "Messages" at bounding box center [444, 316] width 81 height 22
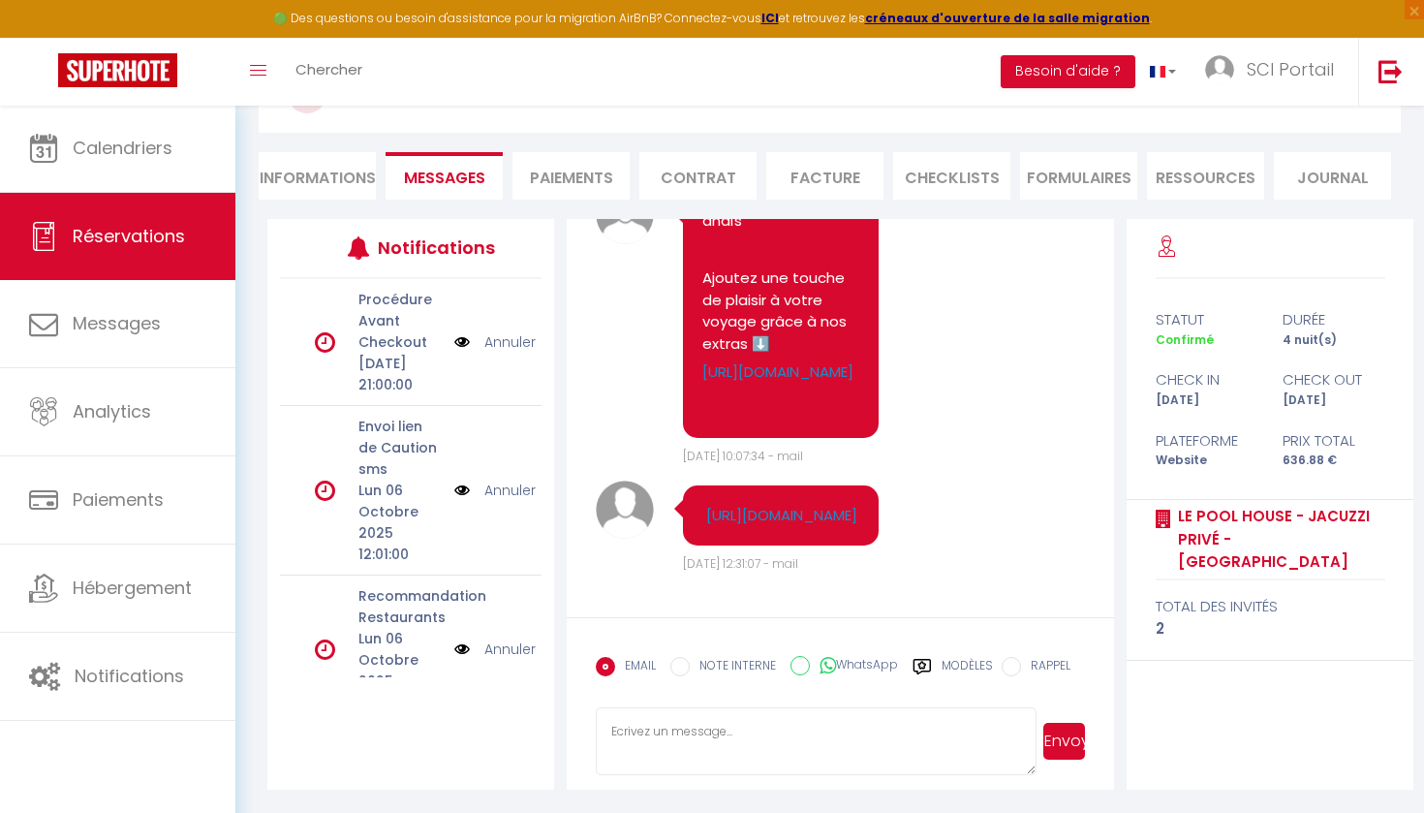
scroll to position [139, 0]
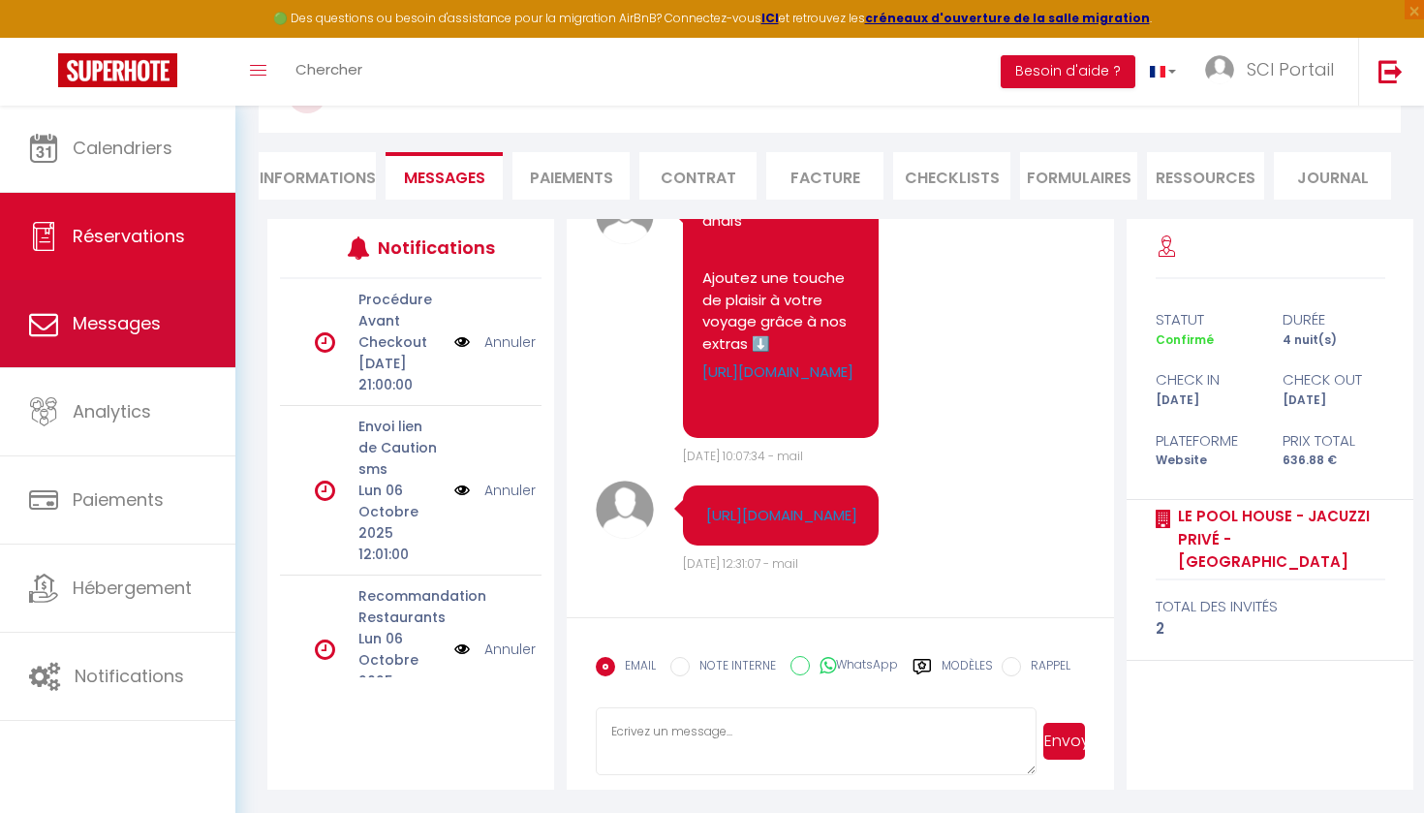
click at [130, 317] on span "Messages" at bounding box center [117, 323] width 88 height 24
select select "message"
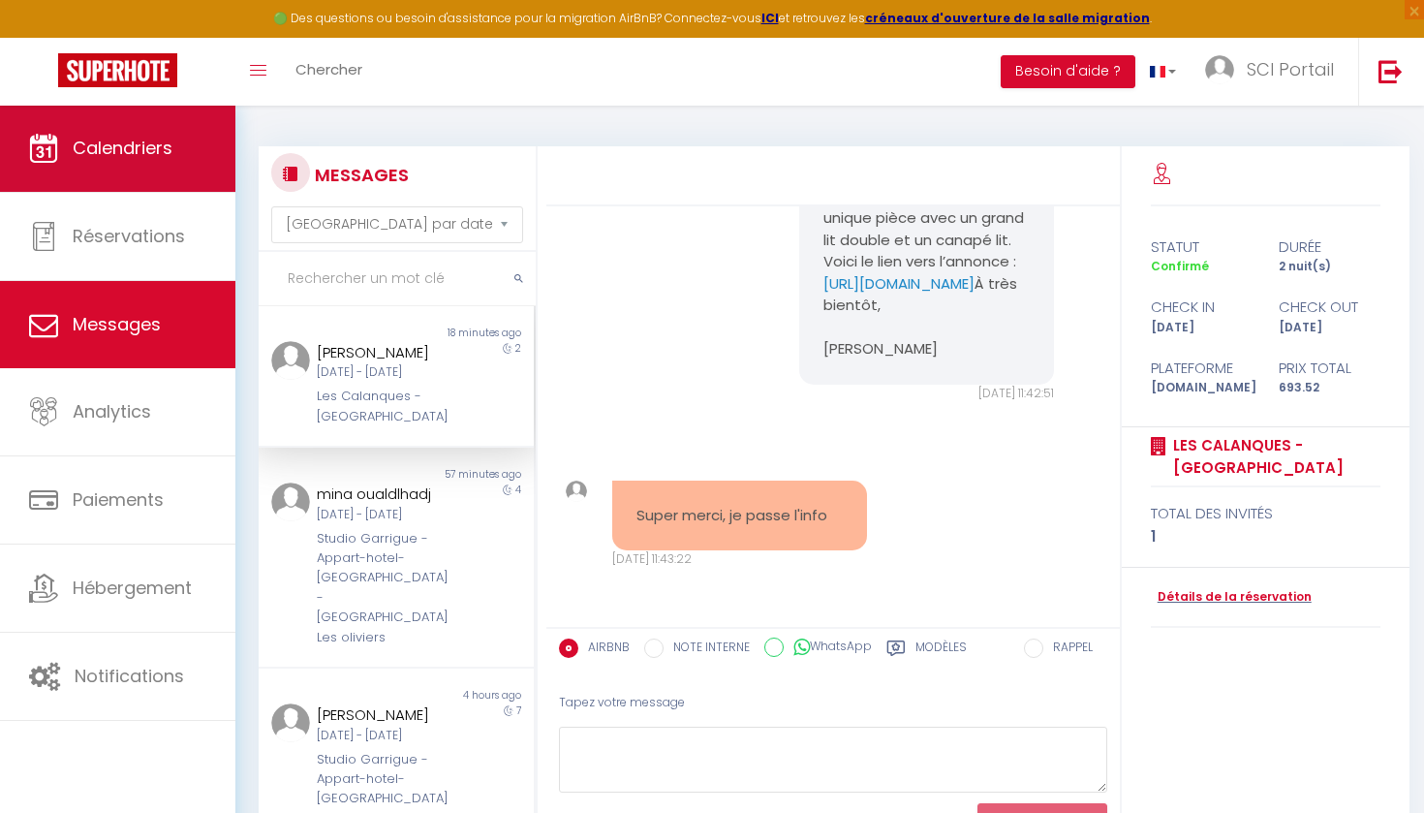
click at [136, 130] on link "Calendriers" at bounding box center [117, 148] width 235 height 87
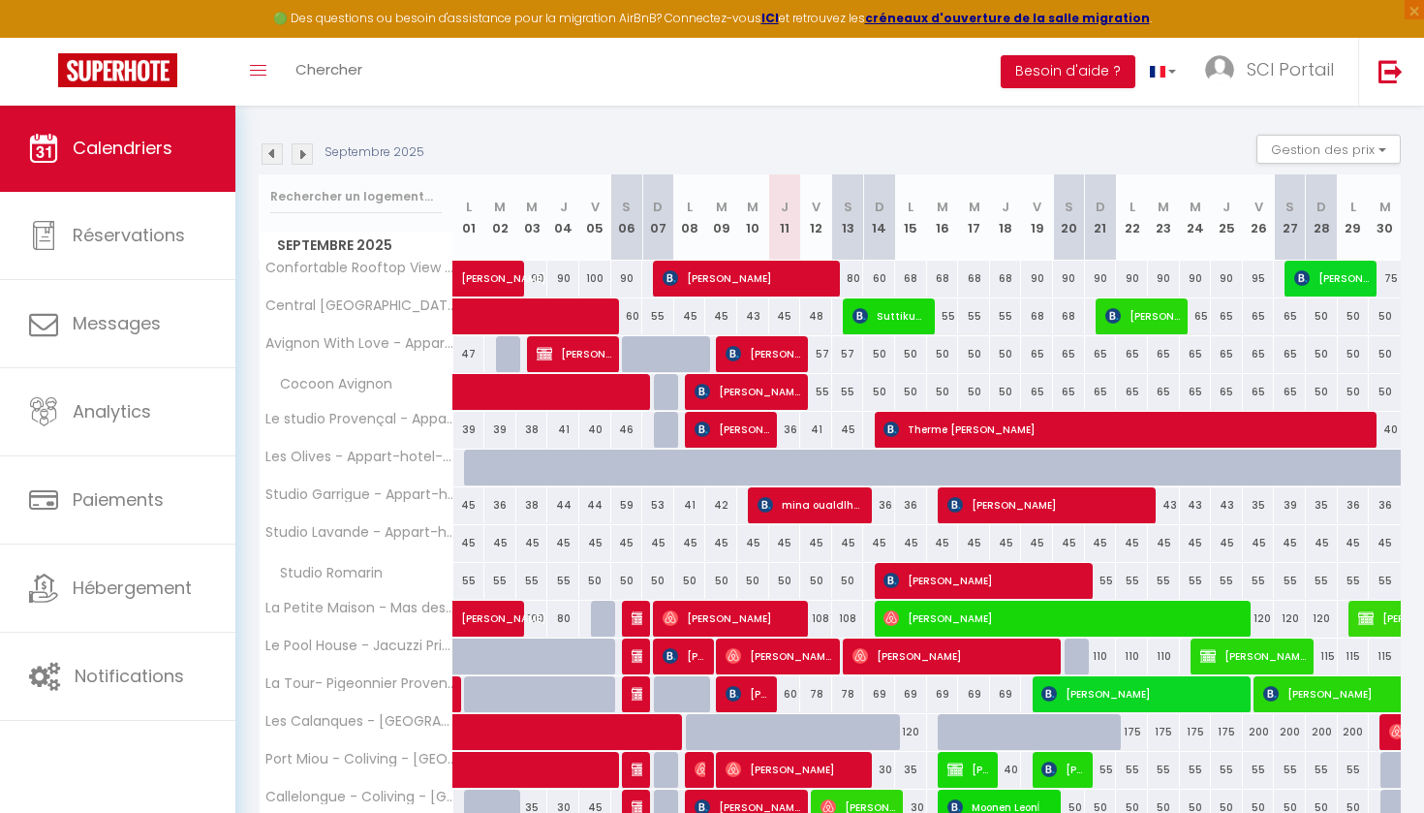
scroll to position [181, 0]
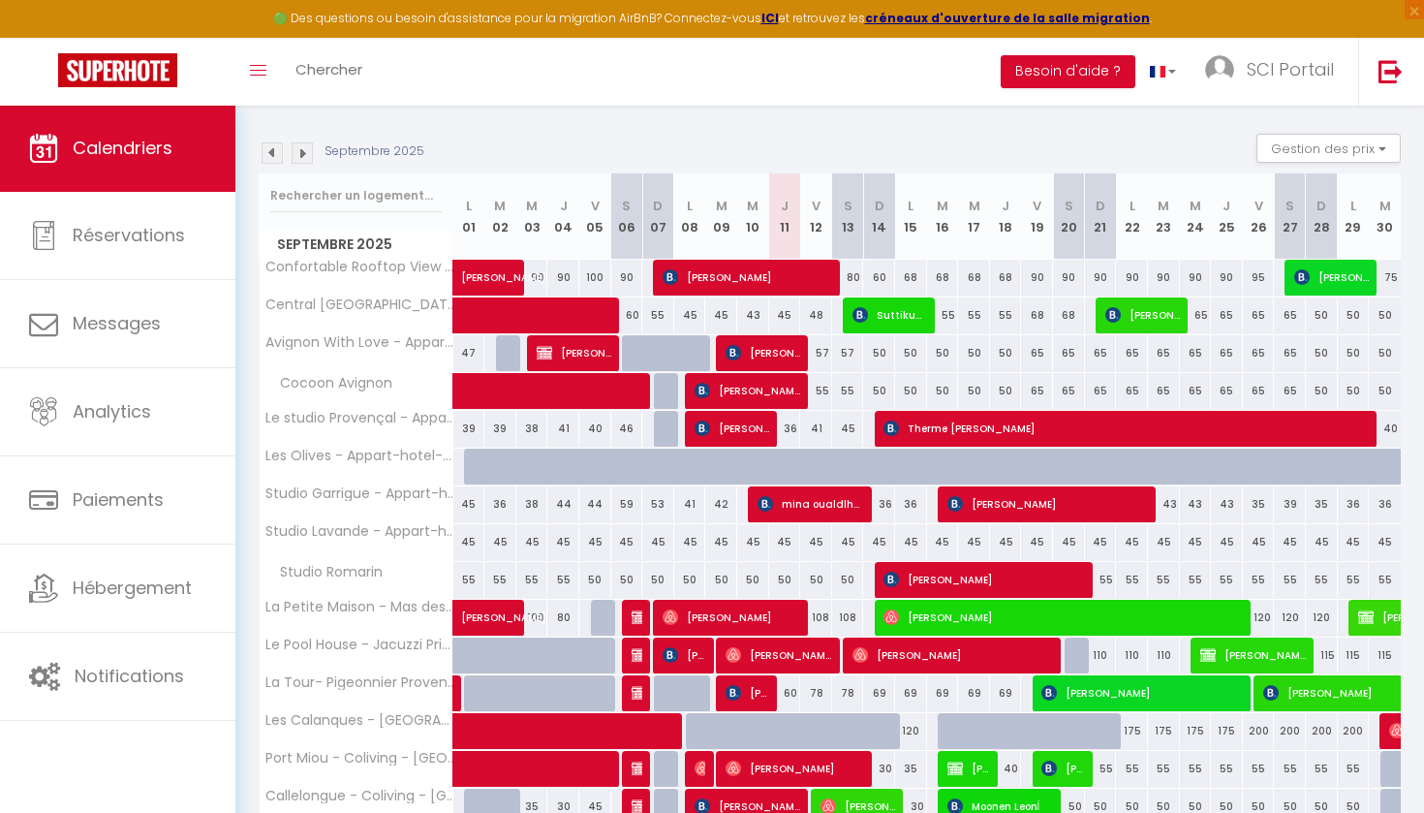
click at [733, 424] on span "[PERSON_NAME] RIFE" at bounding box center [732, 428] width 75 height 37
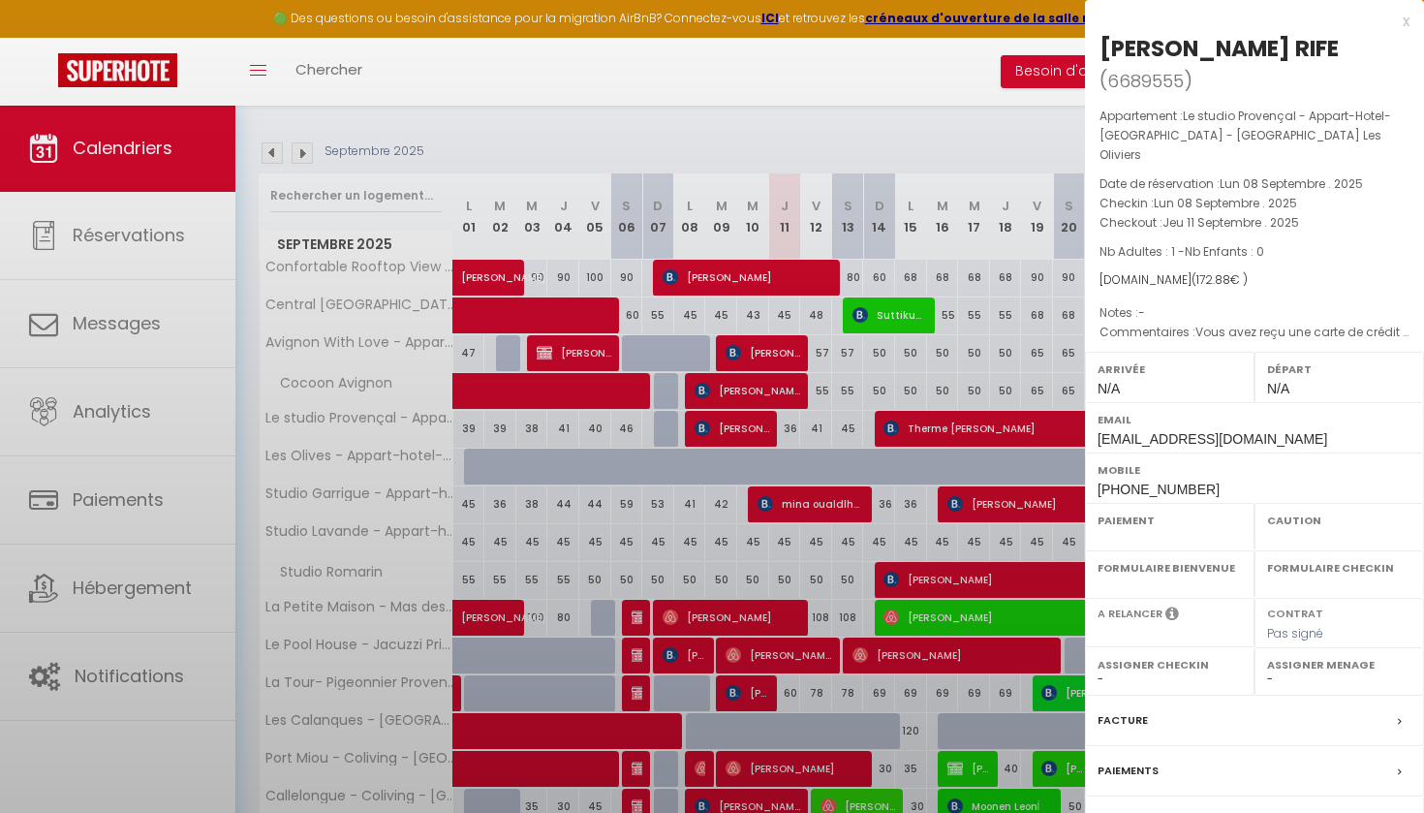
select select "OK"
select select "0"
select select "1"
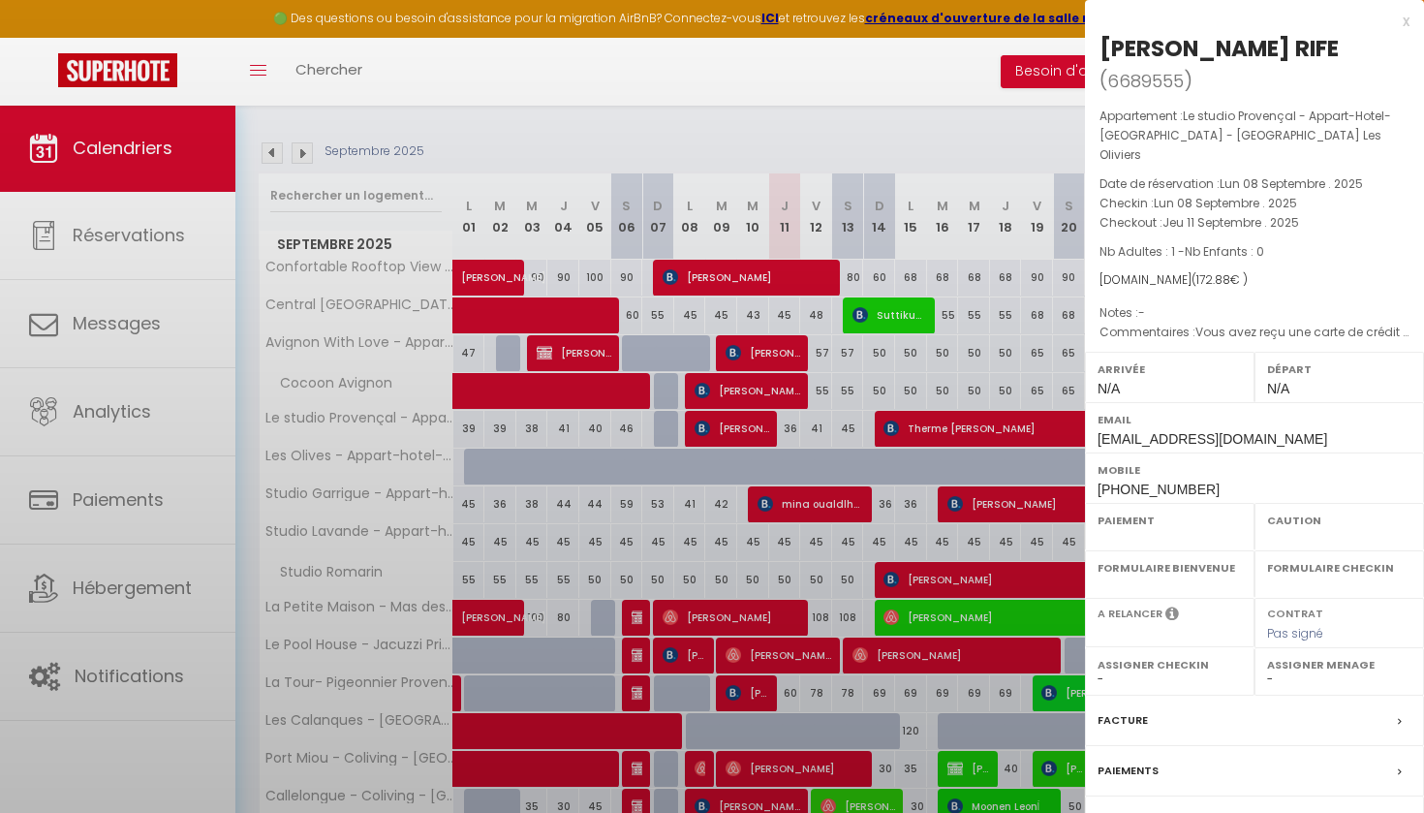
select select
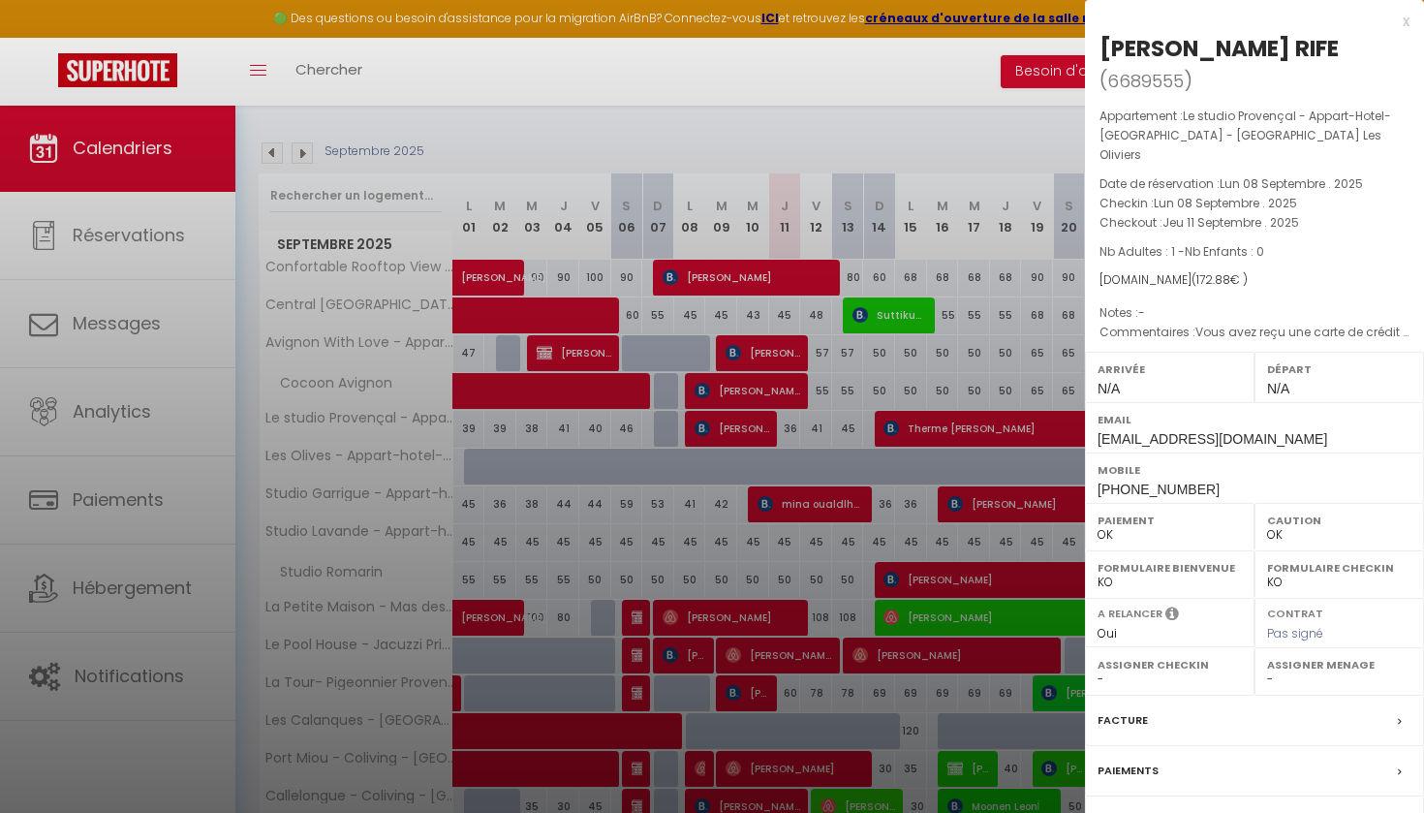
select select "0"
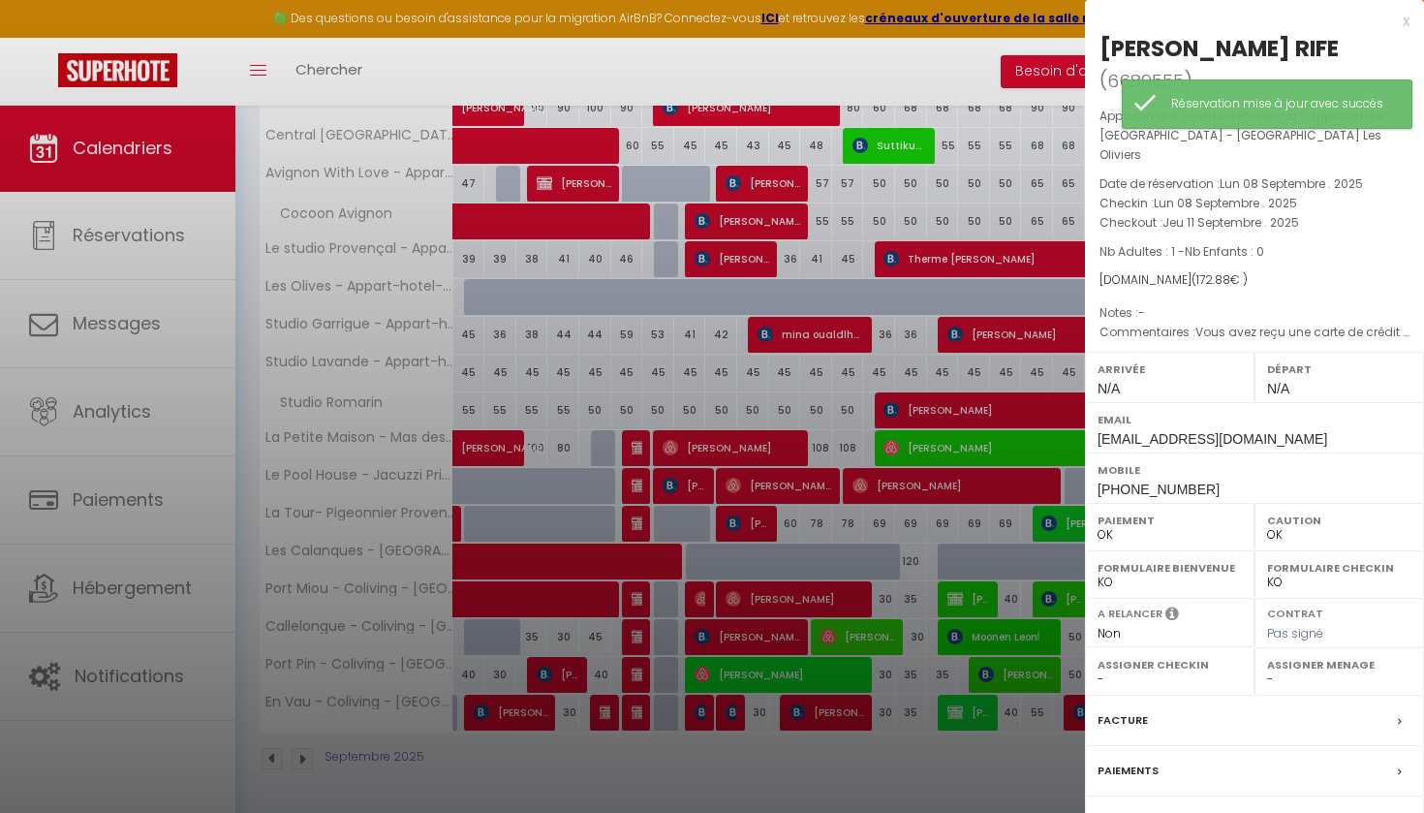
scroll to position [349, 0]
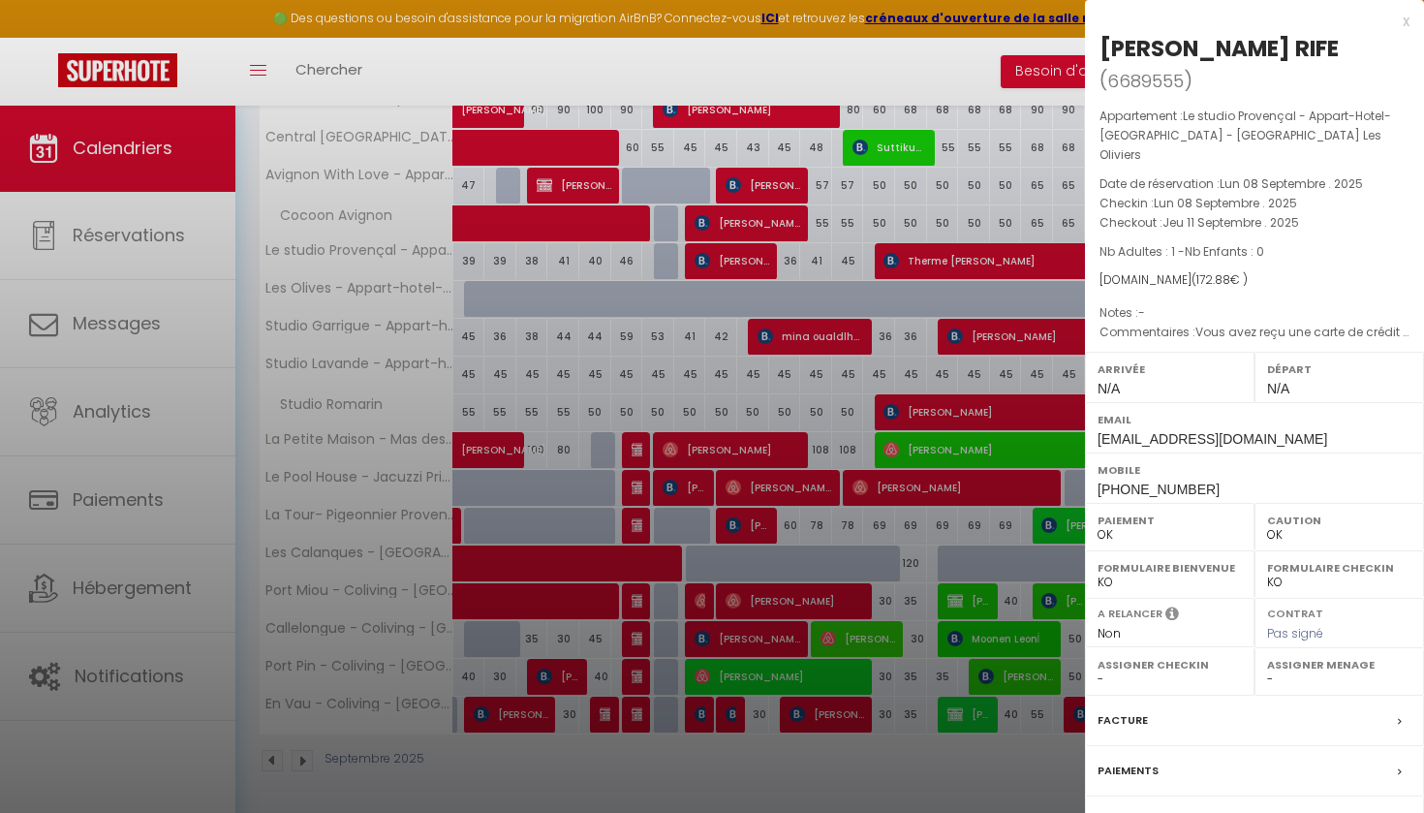
click at [1128, 811] on label "Contrat" at bounding box center [1125, 821] width 56 height 20
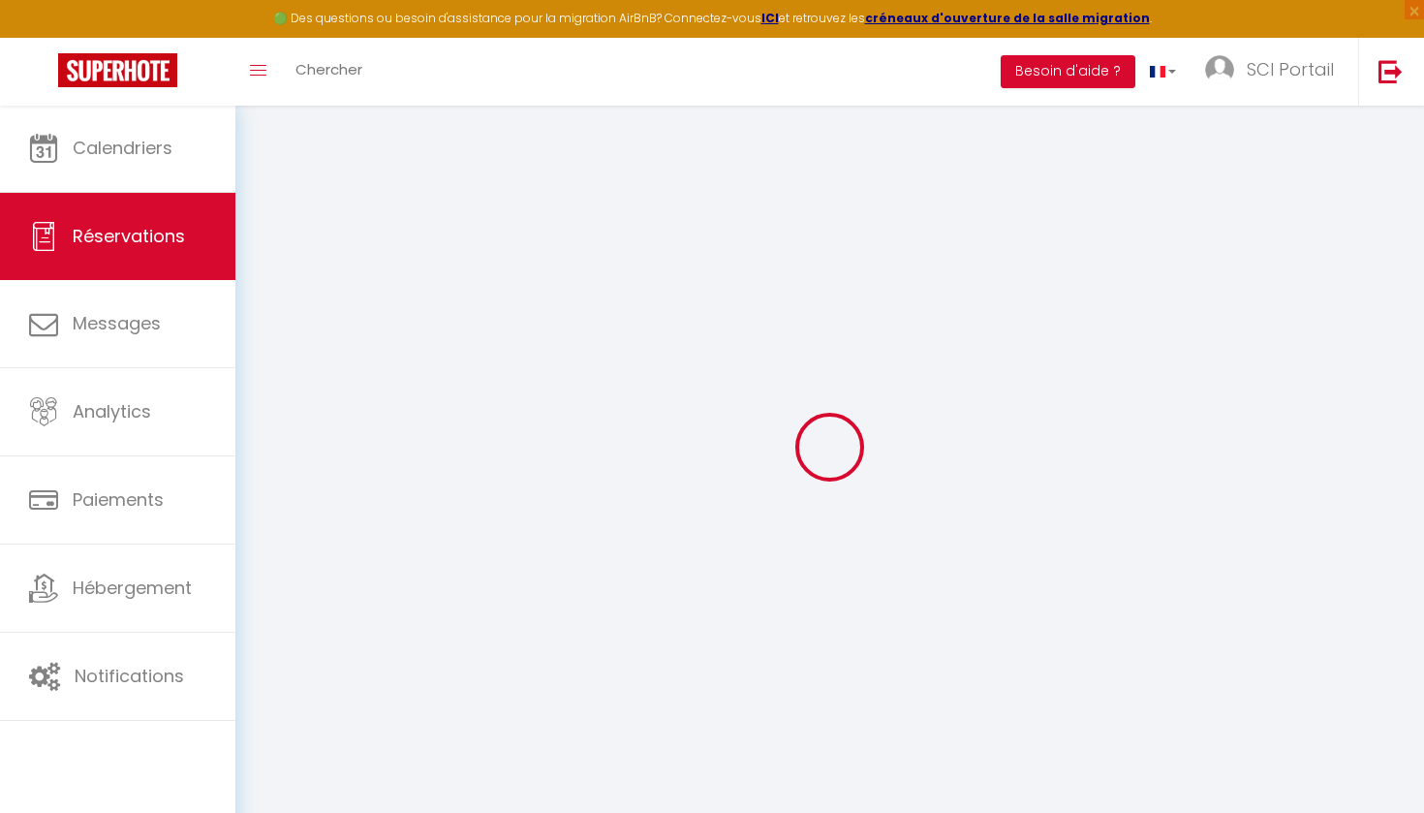
select select
checkbox input "false"
type textarea "Vous avez reçu une carte de crédit virtuelle pour cette réservation.Vous pourre…"
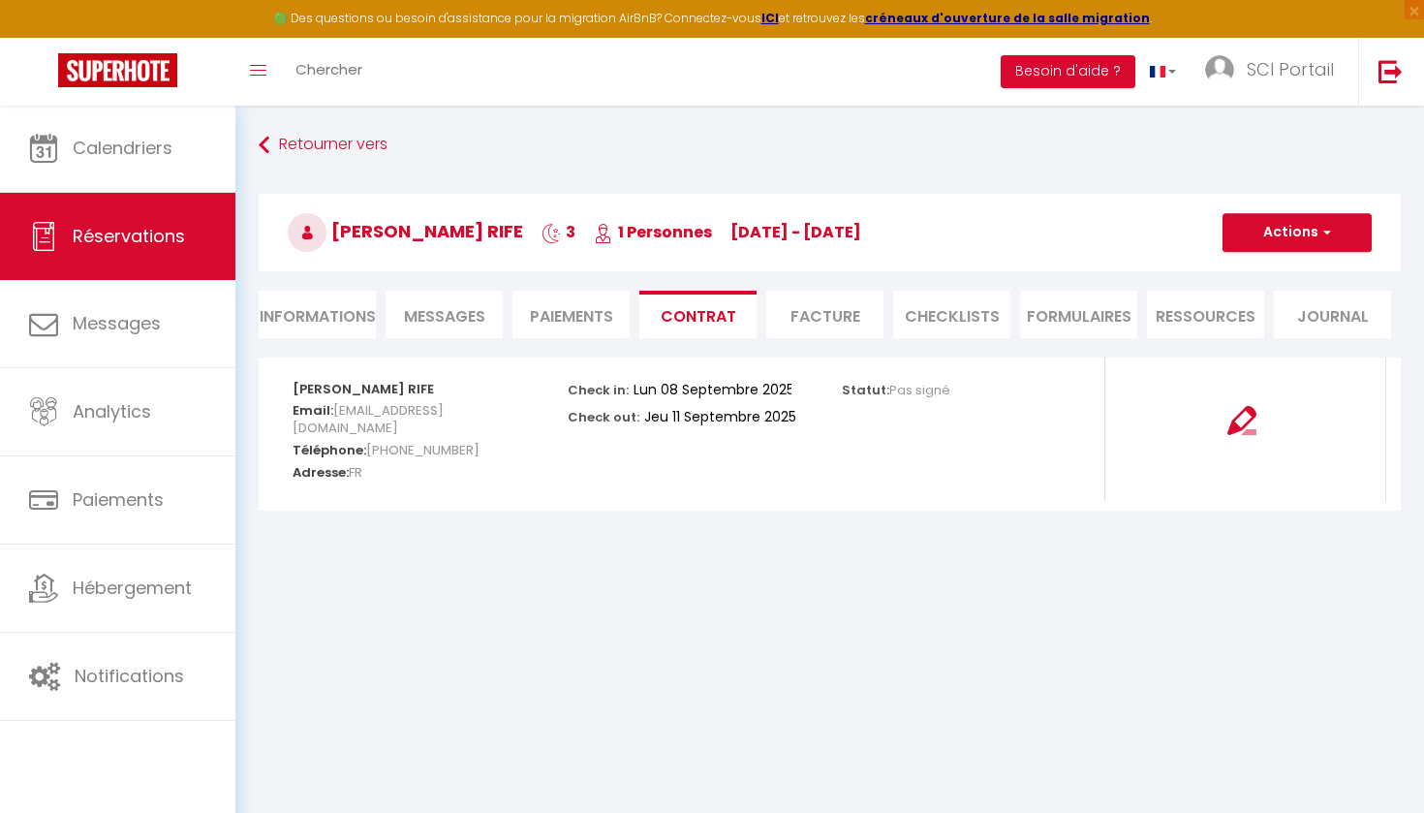
click at [450, 313] on span "Messages" at bounding box center [444, 316] width 81 height 22
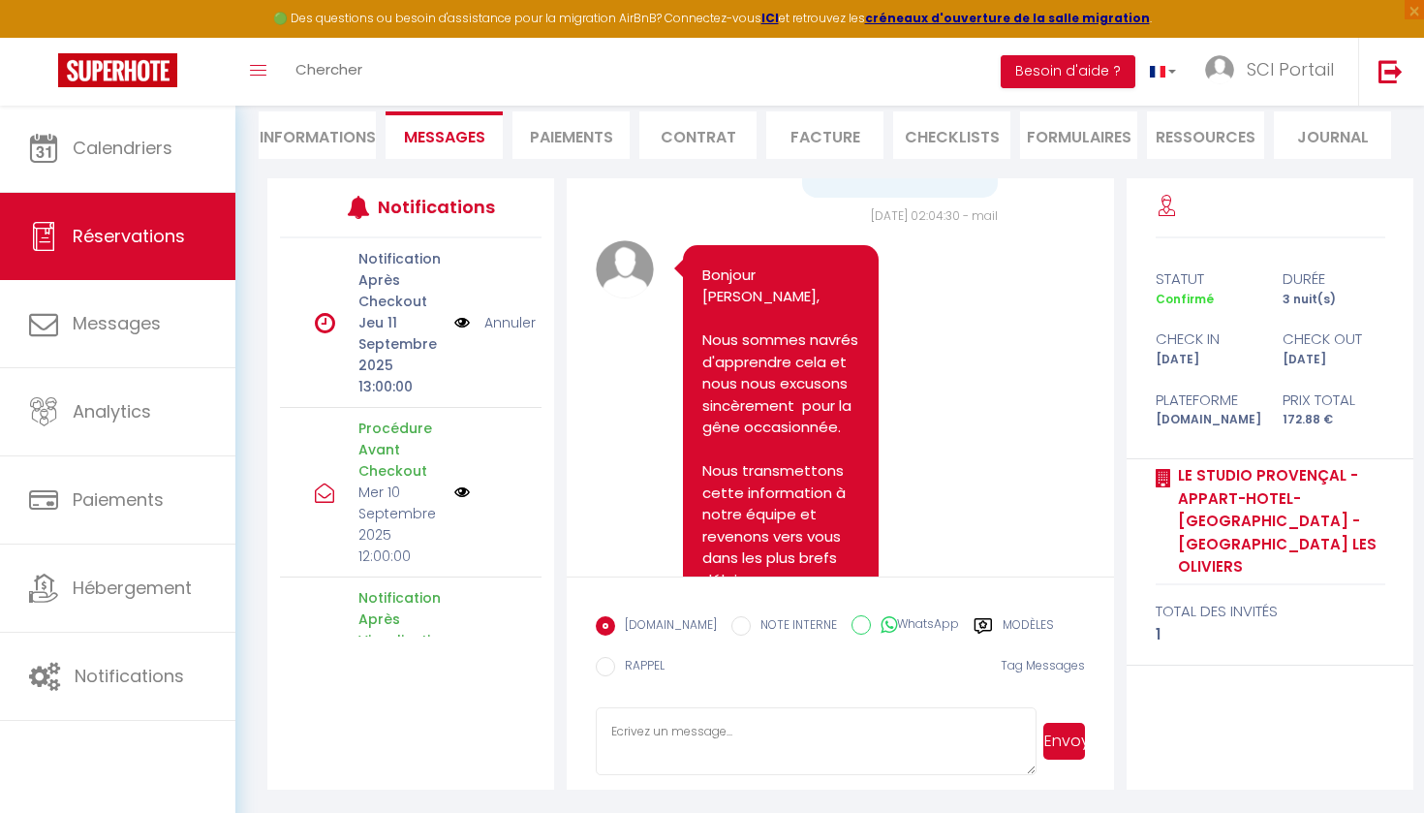
scroll to position [17729, 0]
drag, startPoint x: 821, startPoint y: 322, endPoint x: 939, endPoint y: 529, distance: 238.1
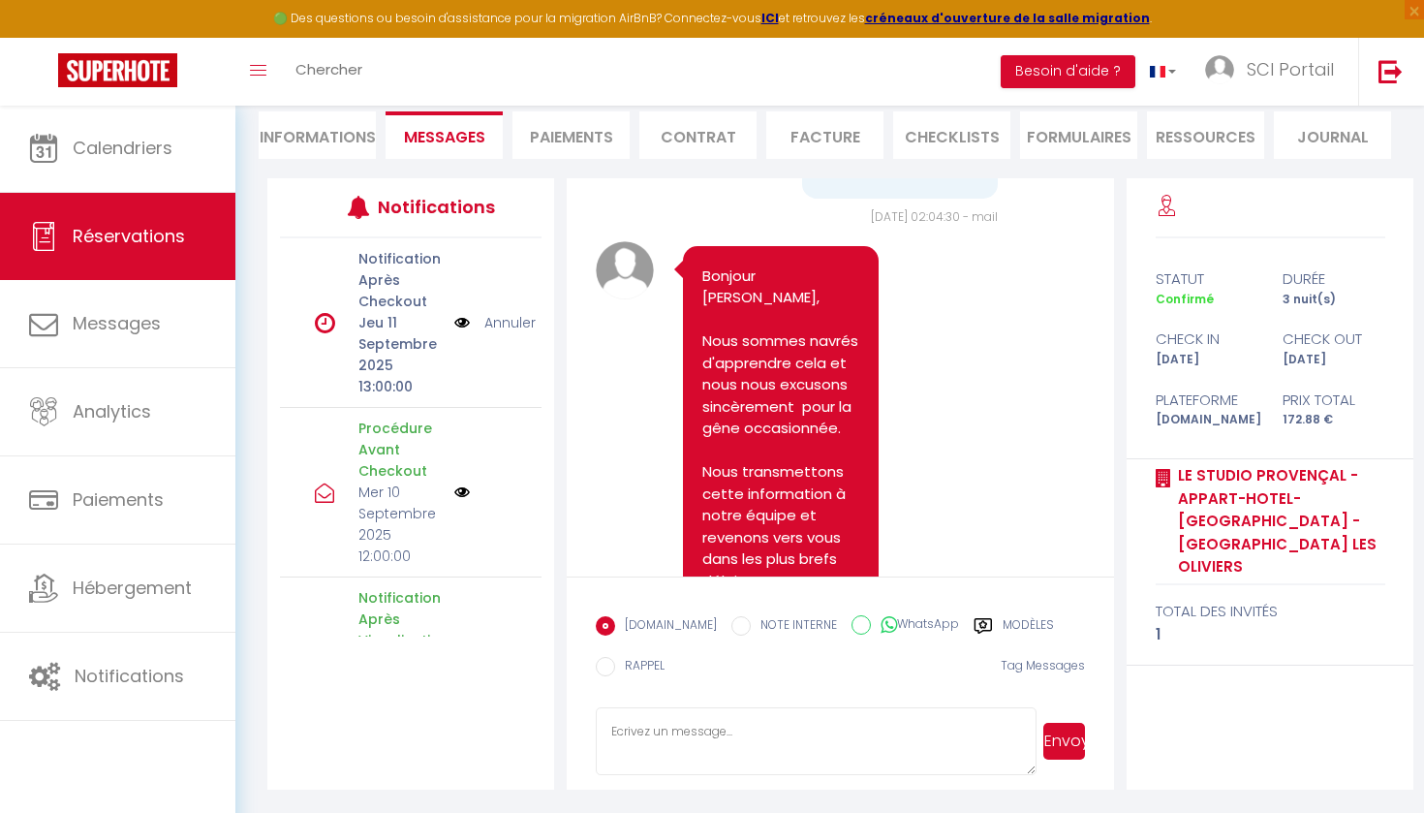
drag, startPoint x: 930, startPoint y: 538, endPoint x: 823, endPoint y: 400, distance: 174.0
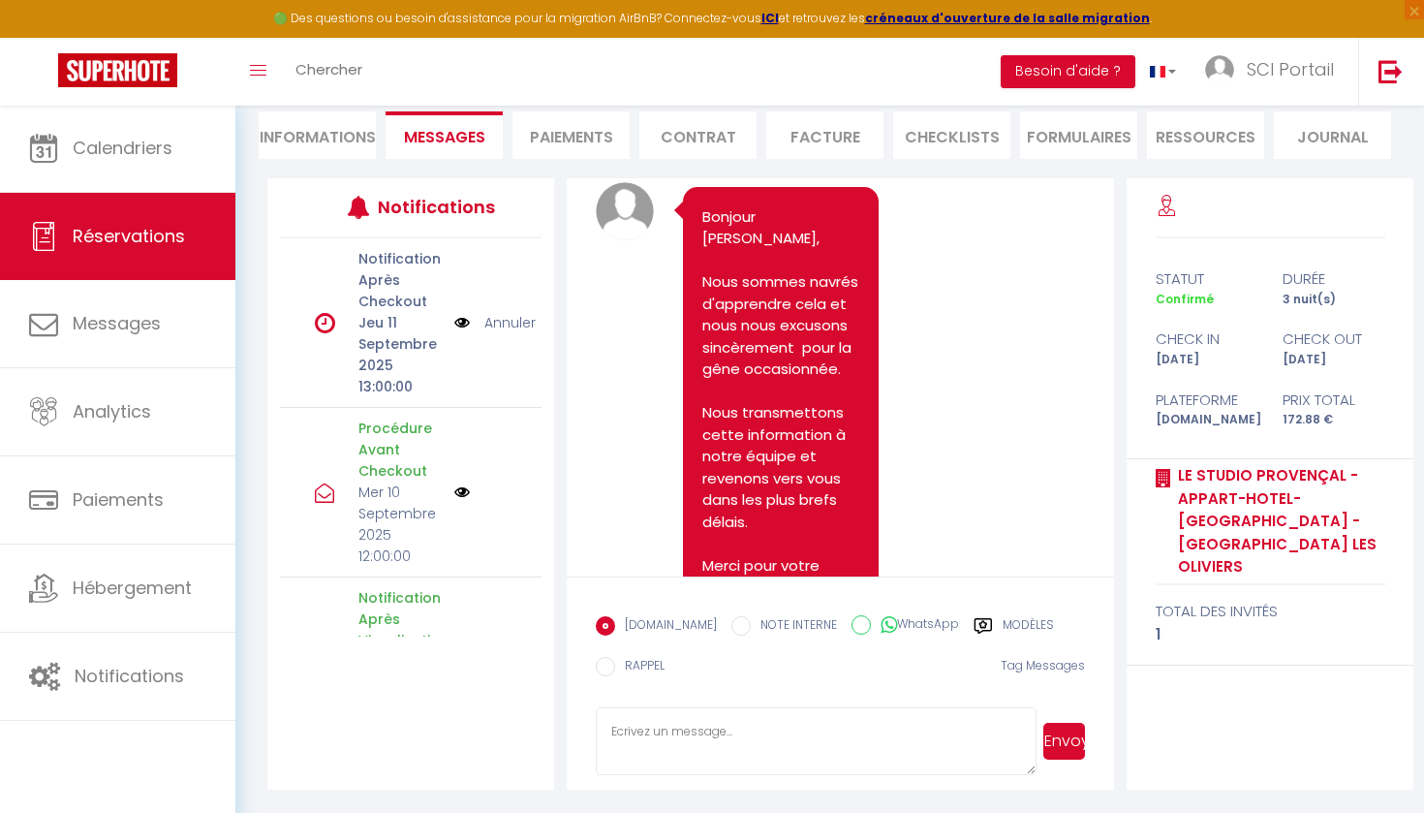
scroll to position [179, 0]
click at [665, 729] on textarea at bounding box center [816, 741] width 441 height 68
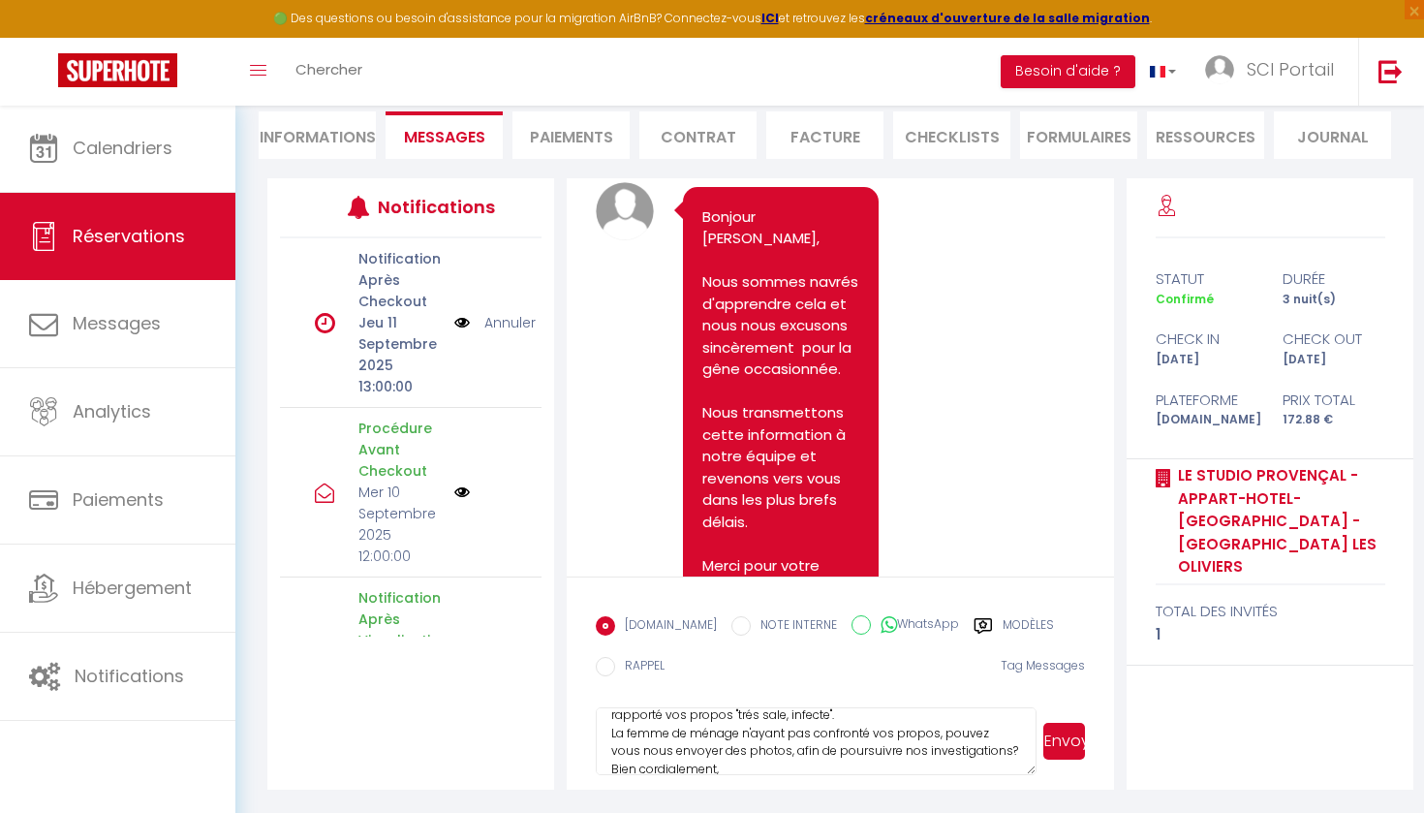
scroll to position [71, 0]
type textarea "Bonjour, Nous avons fait le point avec notre personnel de ménage et lui avons r…"
click at [1063, 737] on button "Envoyer" at bounding box center [1064, 741] width 42 height 37
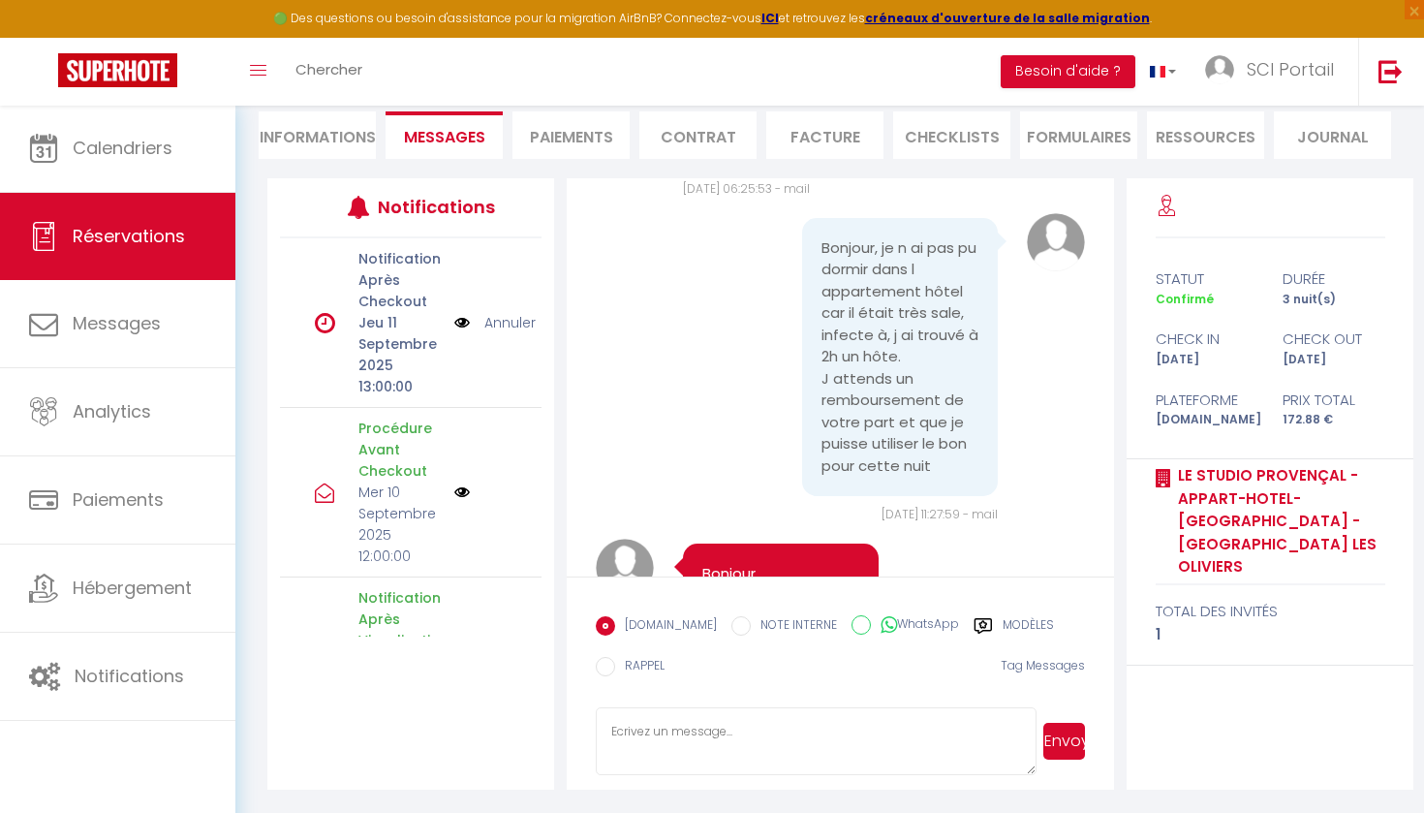
scroll to position [179, 0]
click at [685, 726] on textarea at bounding box center [816, 741] width 441 height 68
type textarea "confirmé"
click at [1066, 735] on button "Envoyer" at bounding box center [1064, 741] width 42 height 37
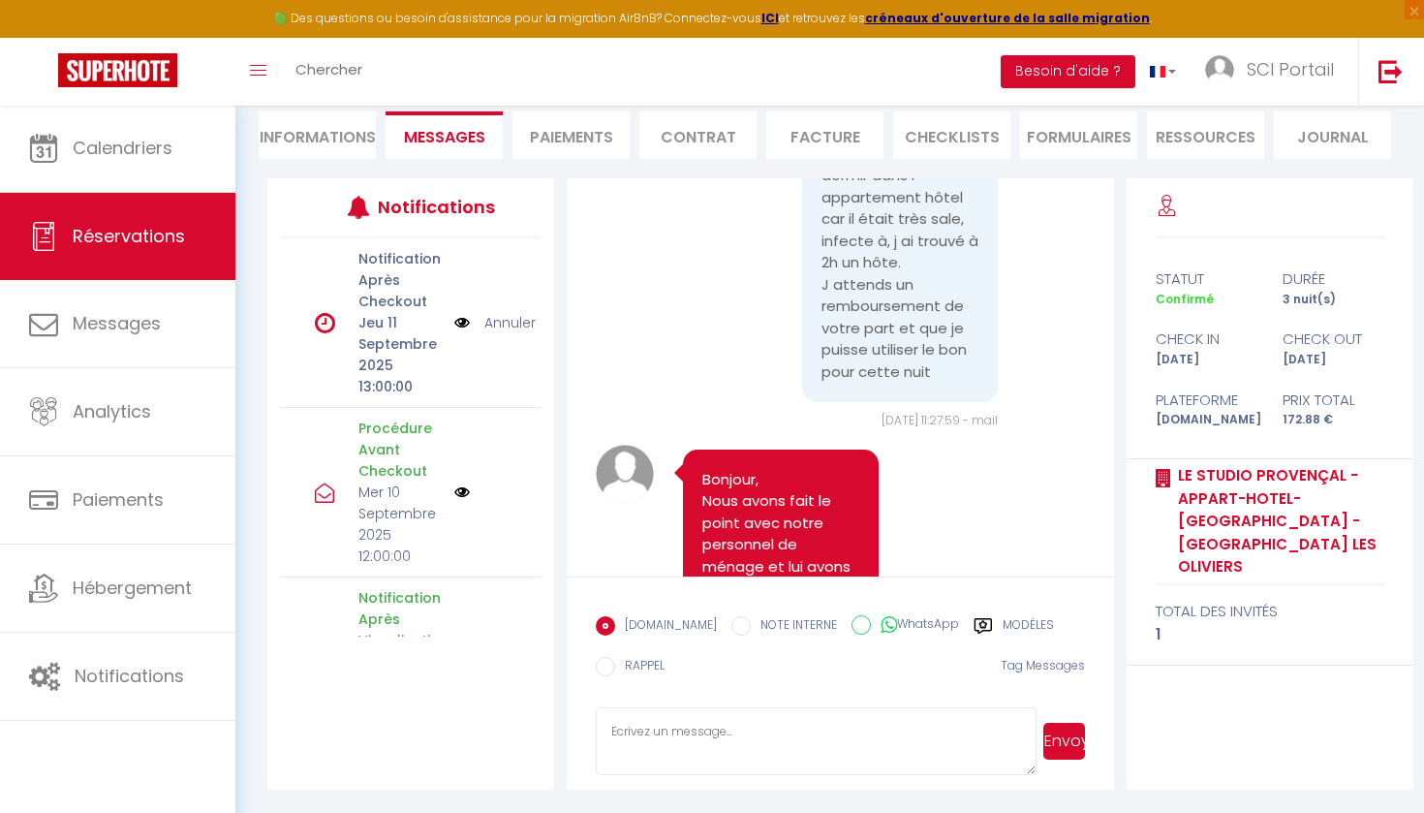
scroll to position [18325, 0]
click at [303, 129] on li "Informations" at bounding box center [317, 134] width 117 height 47
select select
select select "0"
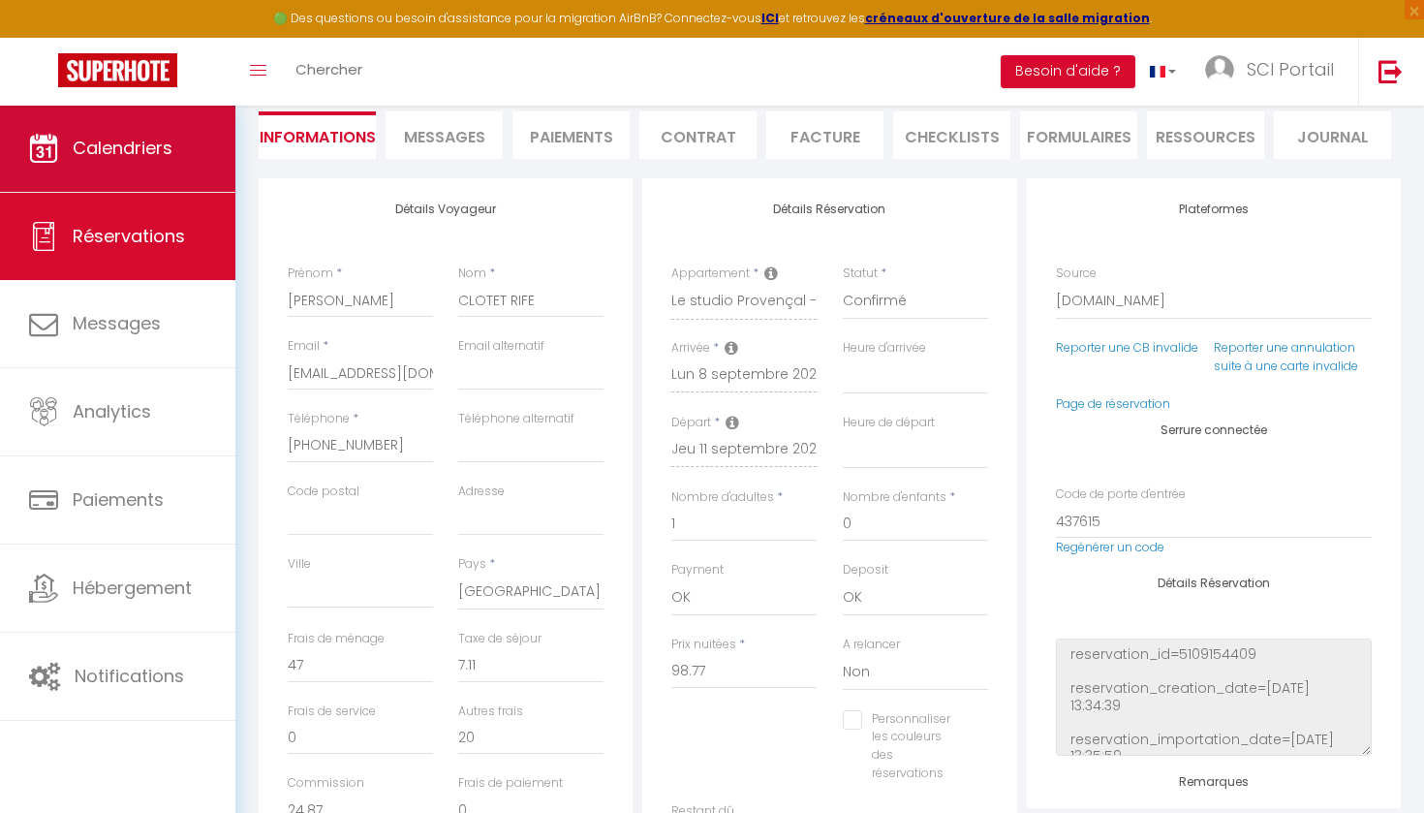
select select
checkbox input "false"
click at [120, 143] on span "Calendriers" at bounding box center [123, 148] width 100 height 24
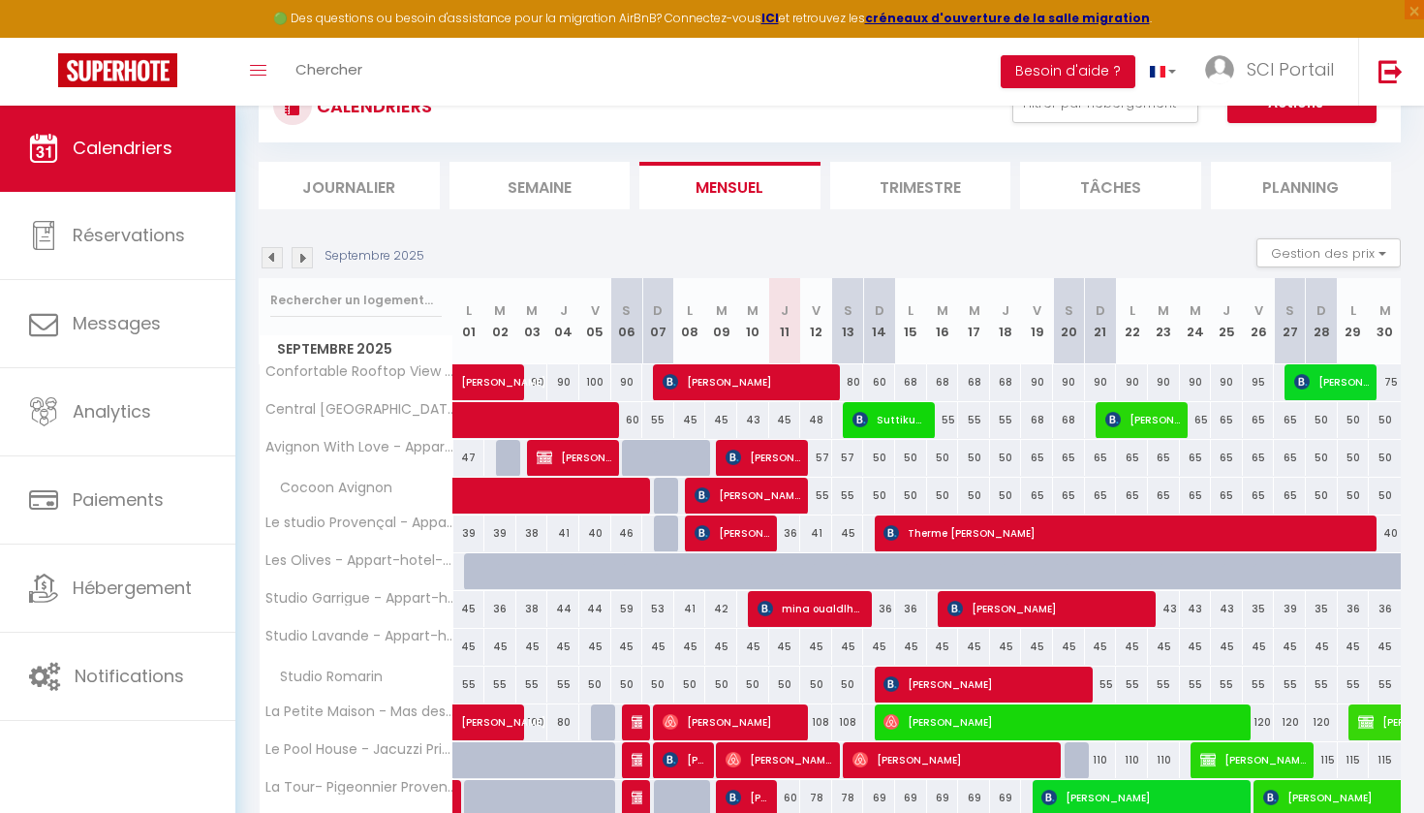
scroll to position [106, 0]
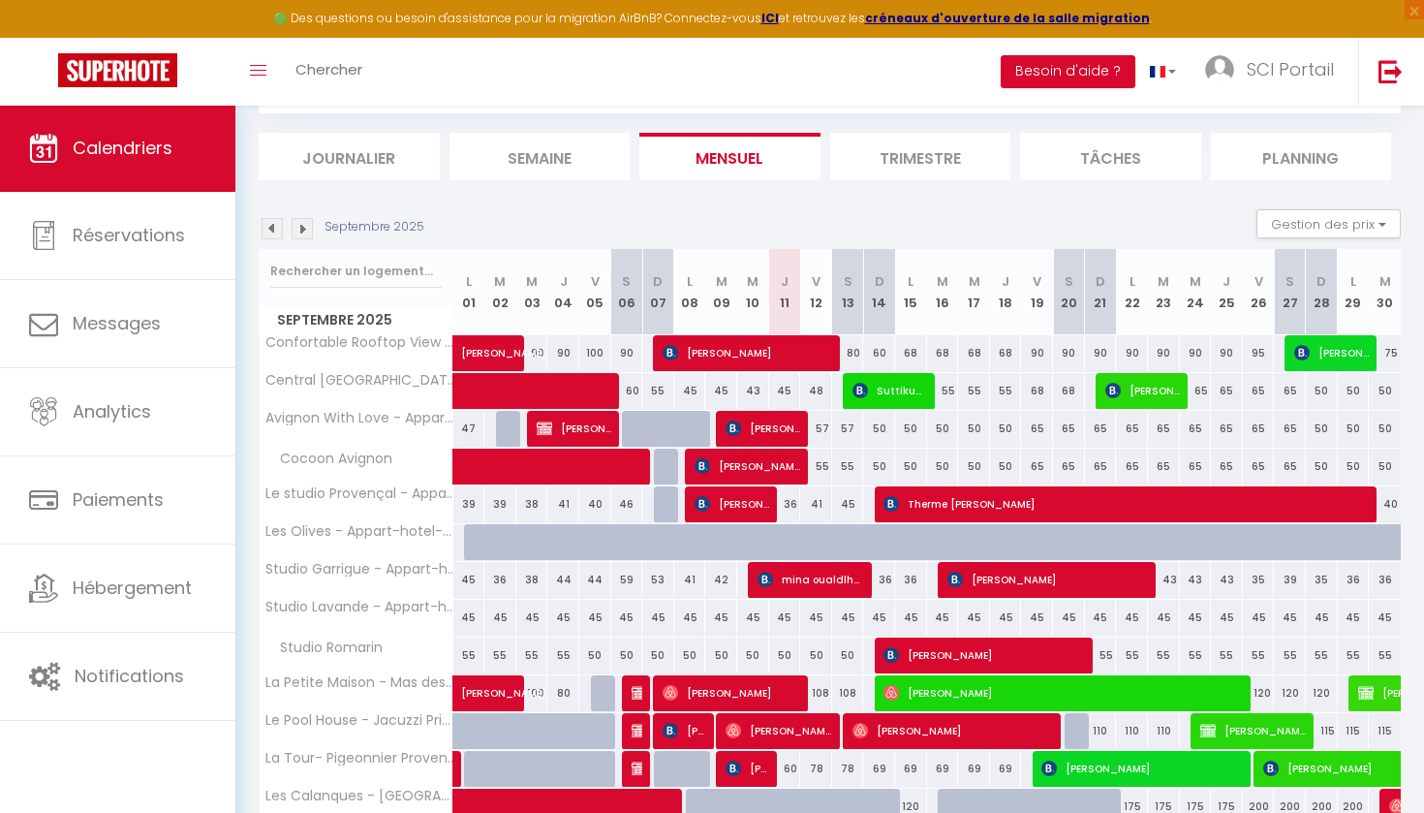
click at [996, 496] on span "Therme [PERSON_NAME]" at bounding box center [1128, 503] width 490 height 37
select select "OK"
select select "KO"
select select "0"
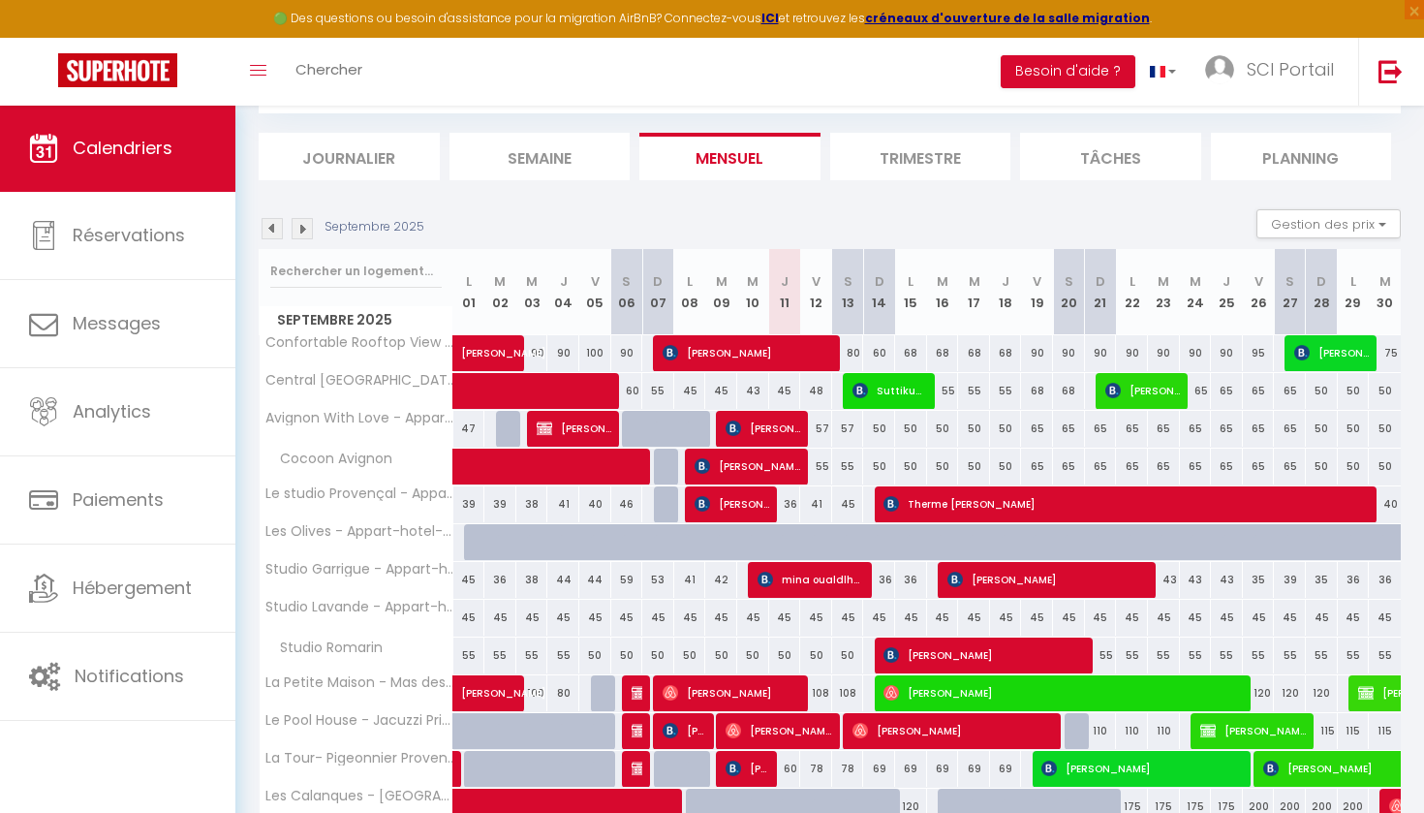
select select "1"
select select
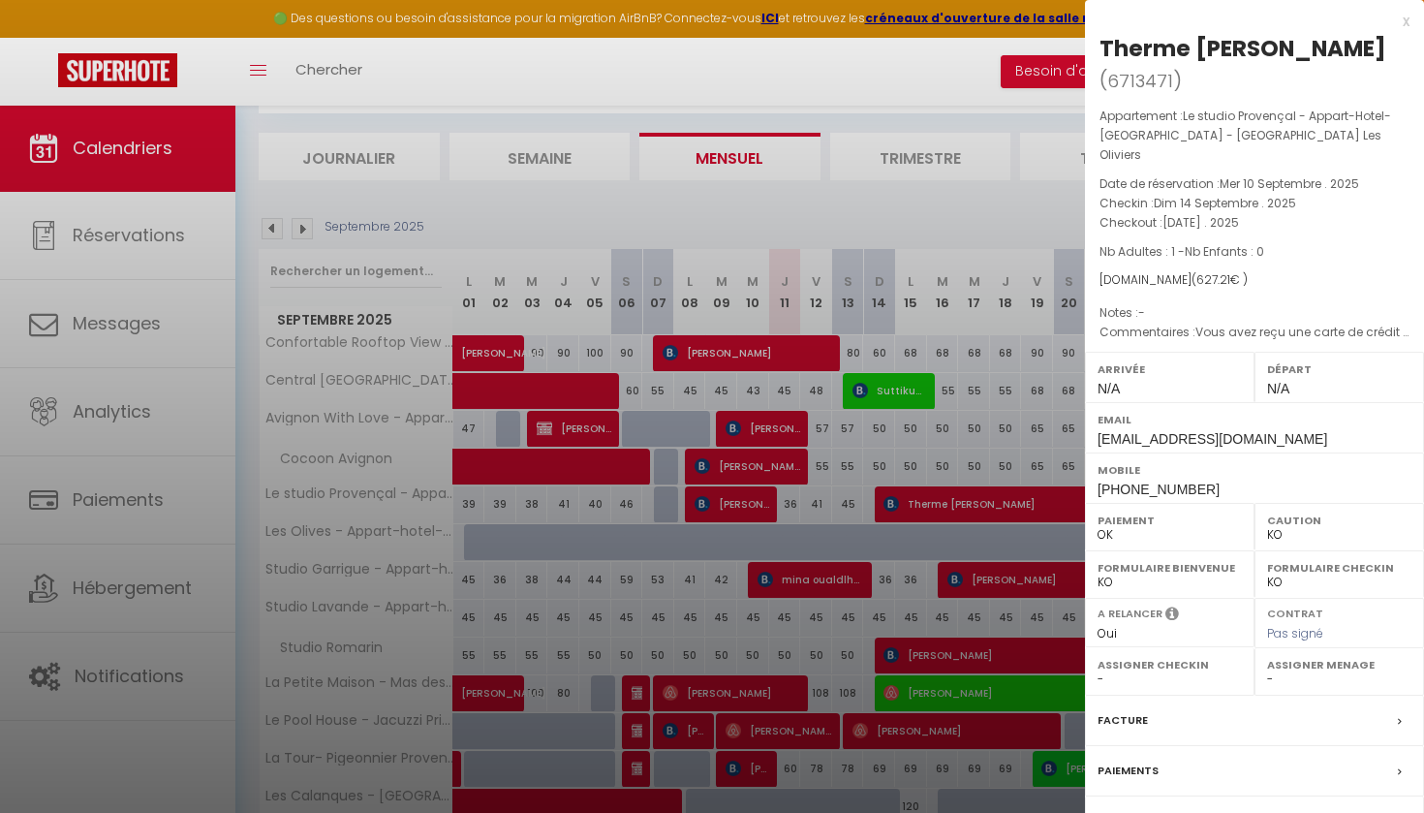
click at [1406, 14] on div "x" at bounding box center [1247, 21] width 325 height 23
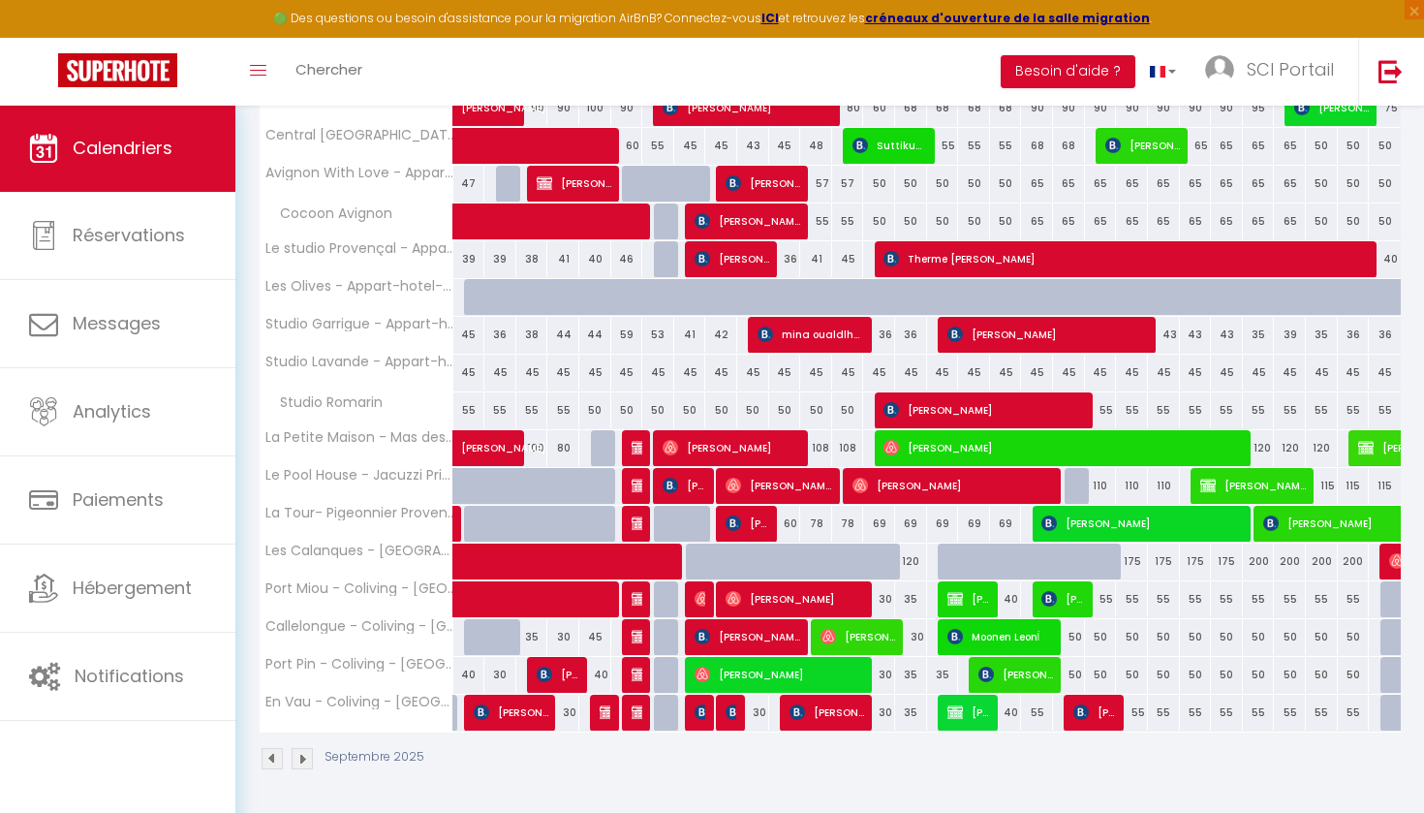
scroll to position [349, 0]
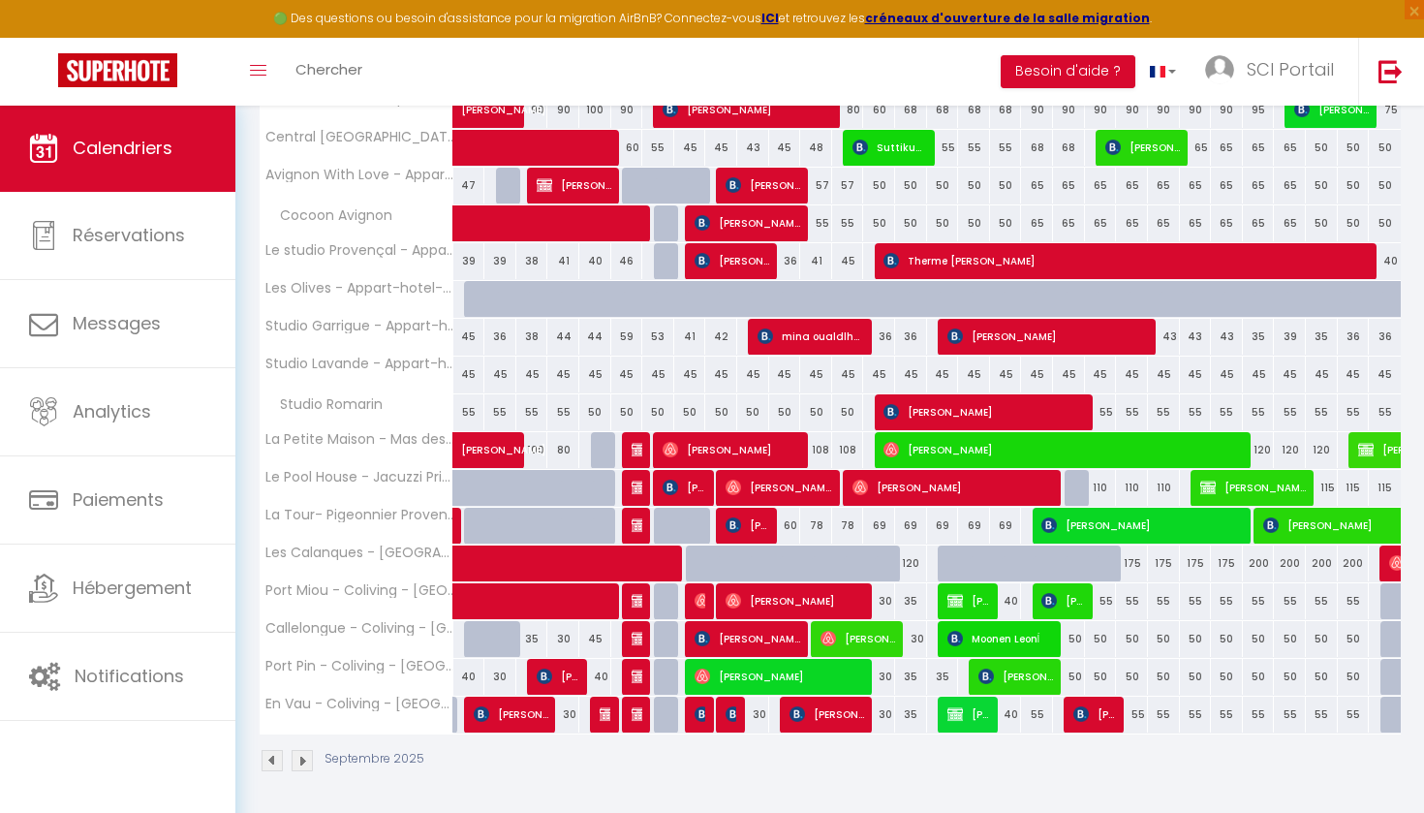
click at [953, 407] on span "[PERSON_NAME]" at bounding box center [984, 411] width 202 height 37
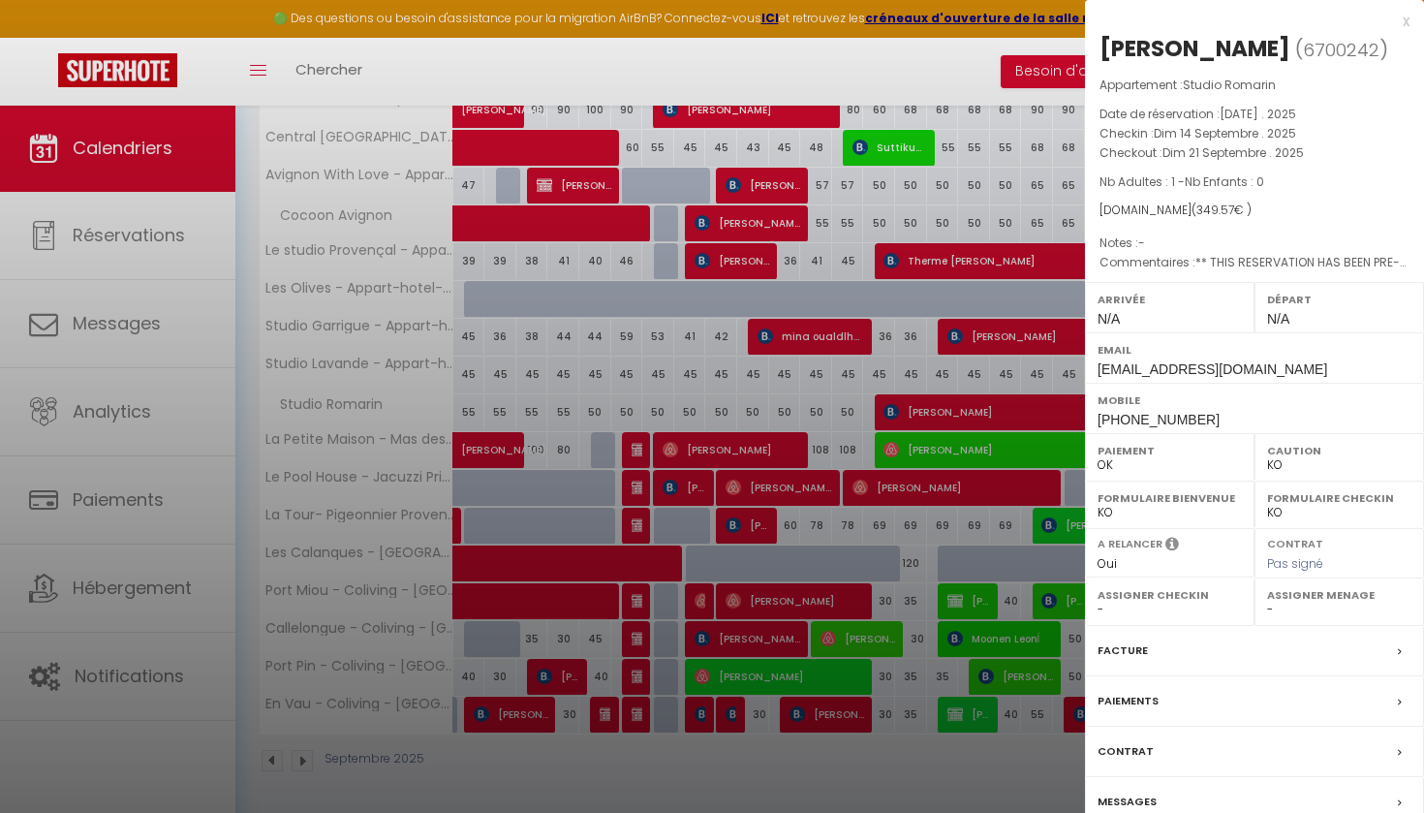
click at [1406, 19] on div "x" at bounding box center [1247, 21] width 325 height 23
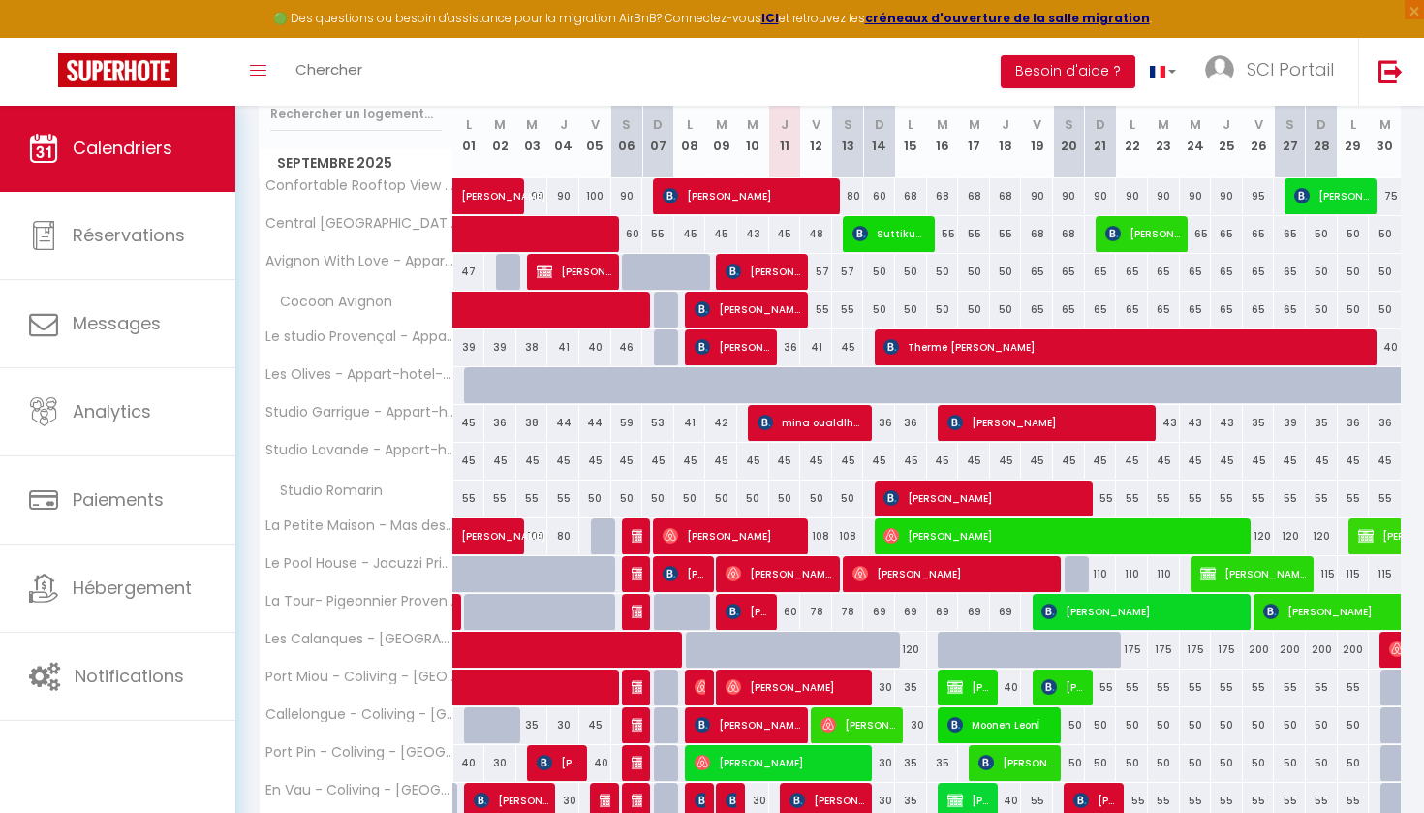
scroll to position [260, 0]
